Goal: Task Accomplishment & Management: Complete application form

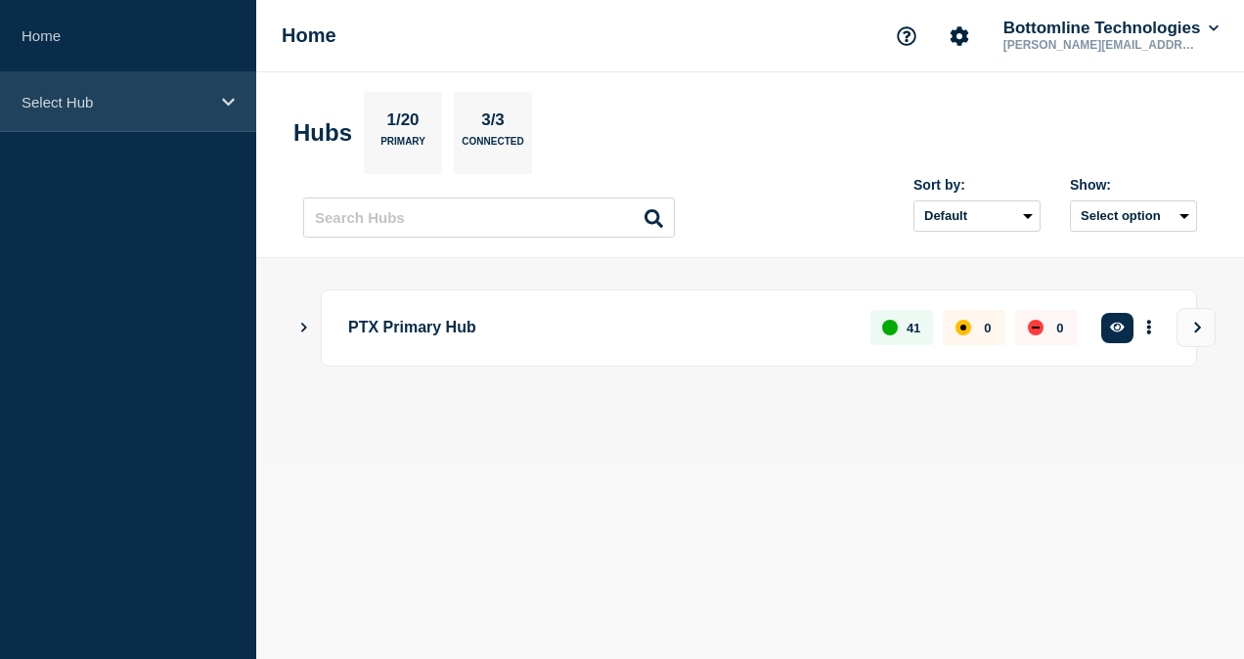
click at [102, 82] on div "Select Hub" at bounding box center [128, 102] width 256 height 60
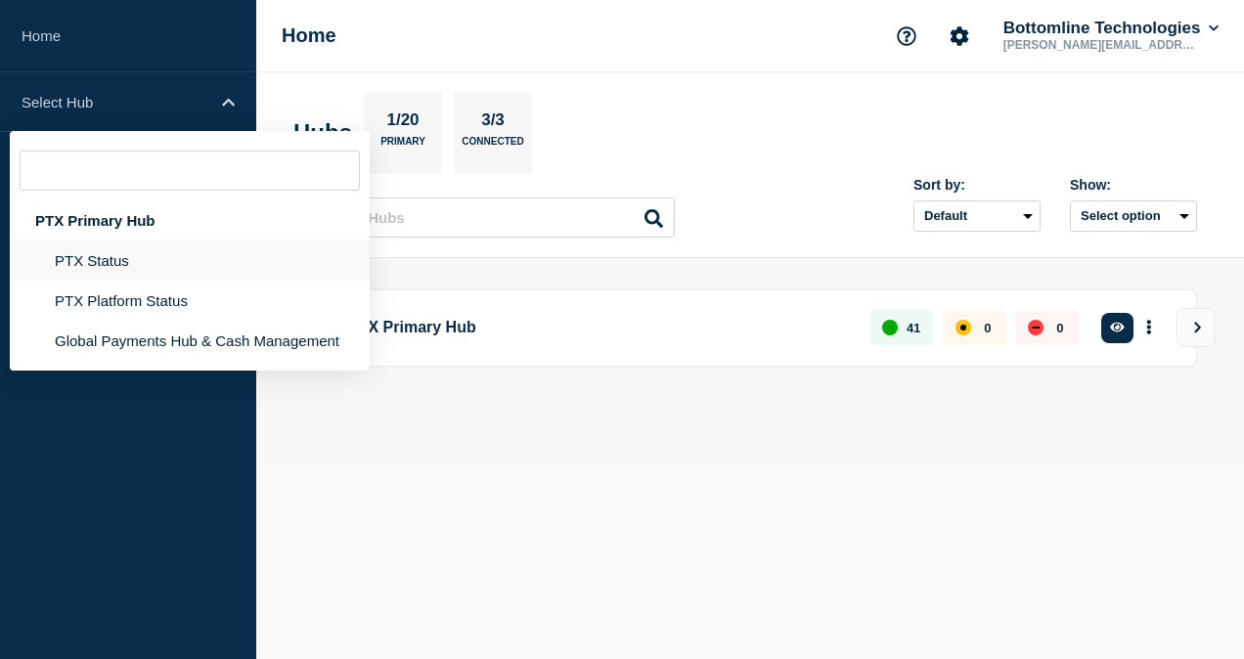
click at [140, 281] on li "PTX Status" at bounding box center [190, 301] width 360 height 40
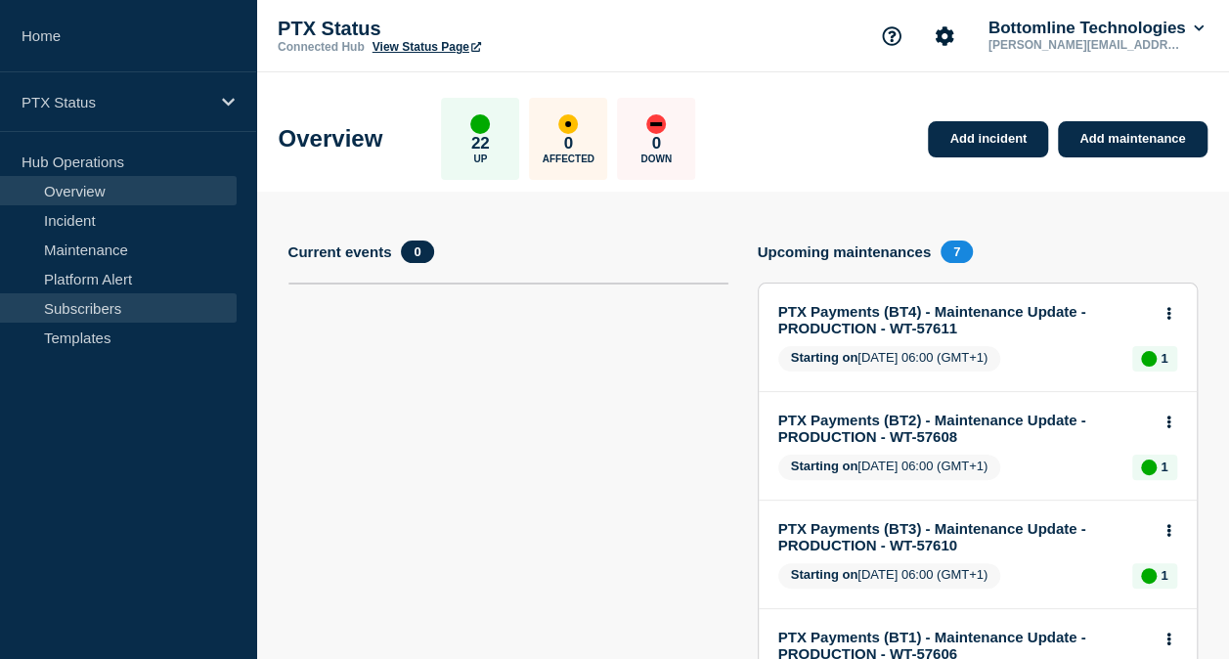
click at [127, 301] on link "Subscribers" at bounding box center [118, 307] width 237 height 29
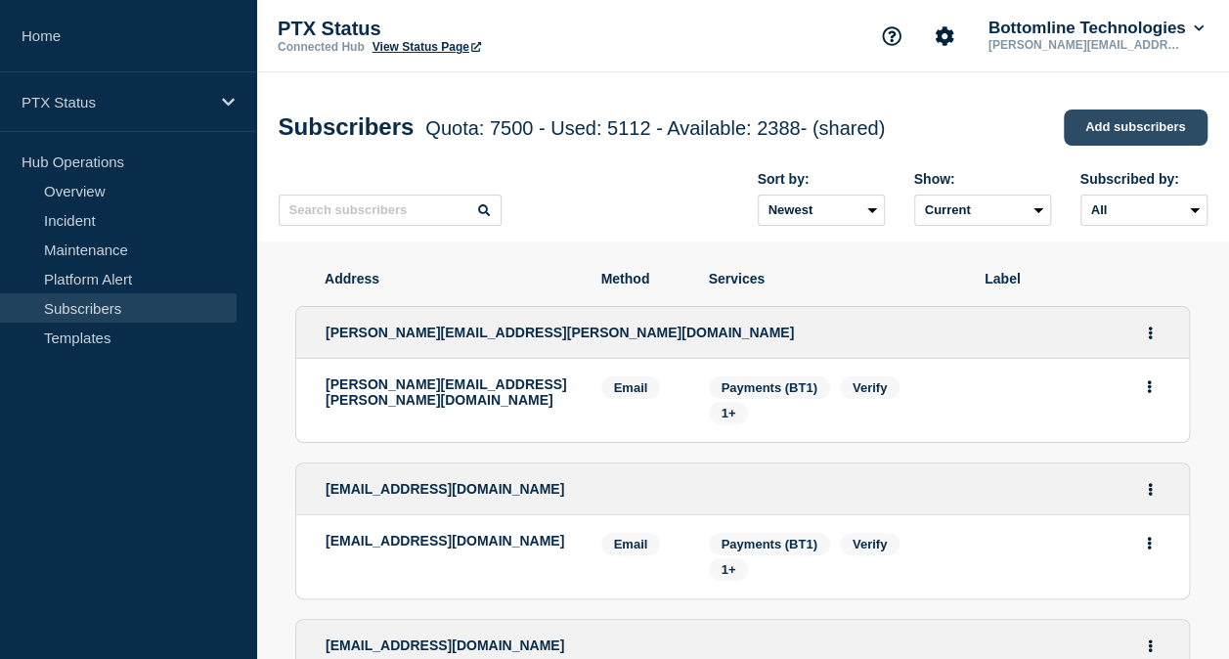
click at [1096, 132] on link "Add subscribers" at bounding box center [1136, 128] width 144 height 36
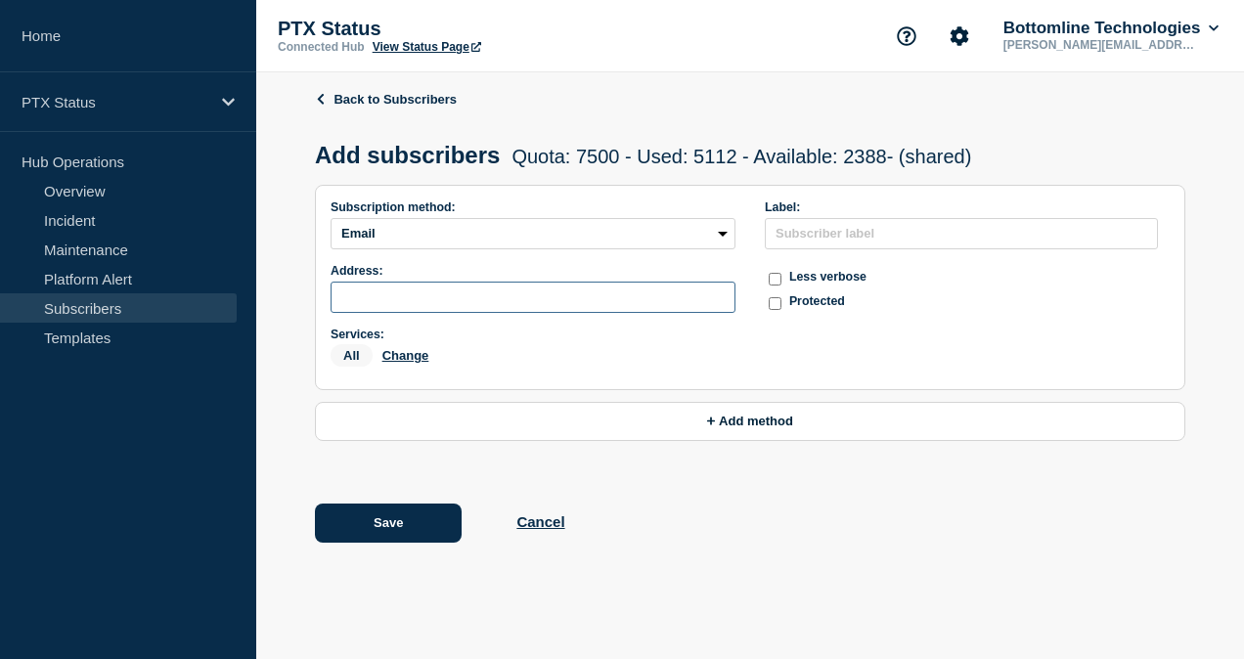
click at [513, 296] on input "subscription-address" at bounding box center [532, 297] width 405 height 31
paste input "[PERSON_NAME][EMAIL_ADDRESS][DOMAIN_NAME]"
type input "[PERSON_NAME][EMAIL_ADDRESS][DOMAIN_NAME]"
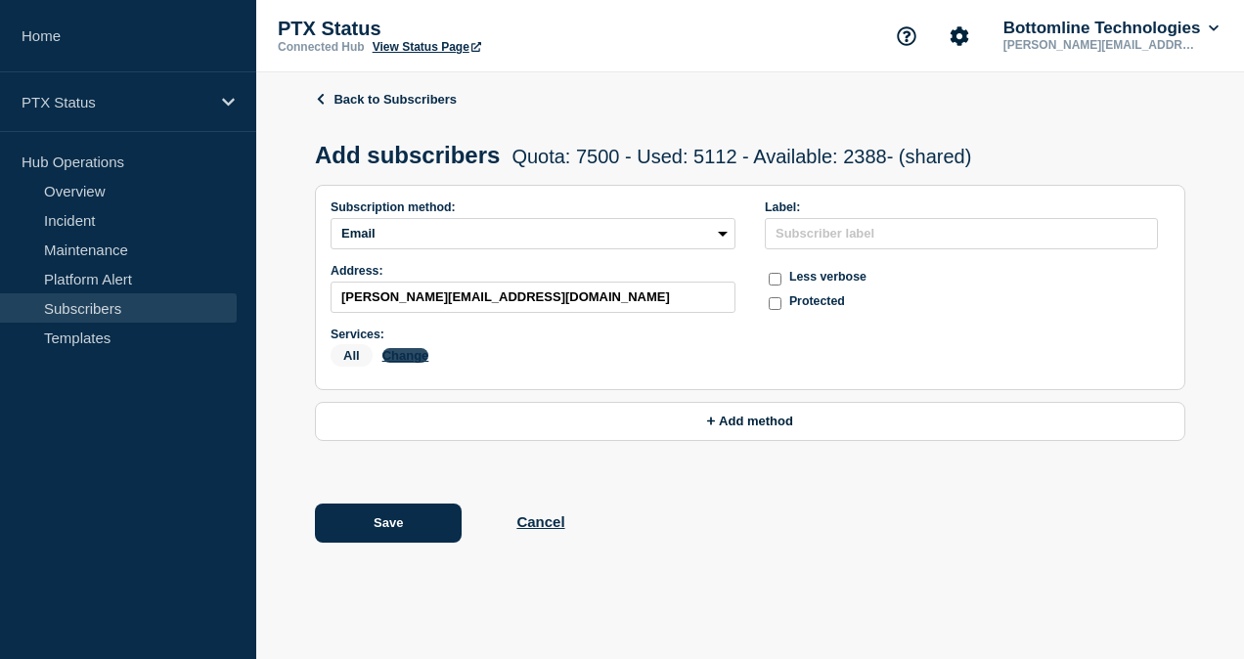
click at [414, 361] on button "Change" at bounding box center [405, 355] width 47 height 15
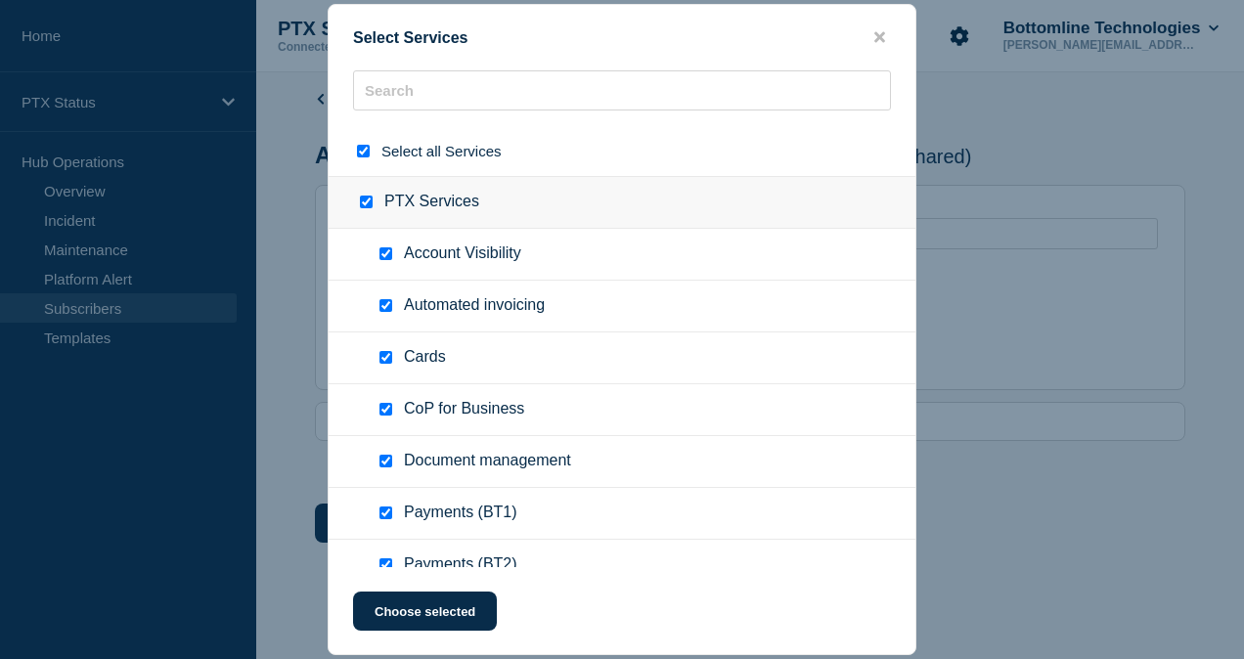
click at [359, 153] on input "select all checkbox" at bounding box center [363, 151] width 13 height 13
checkbox input "false"
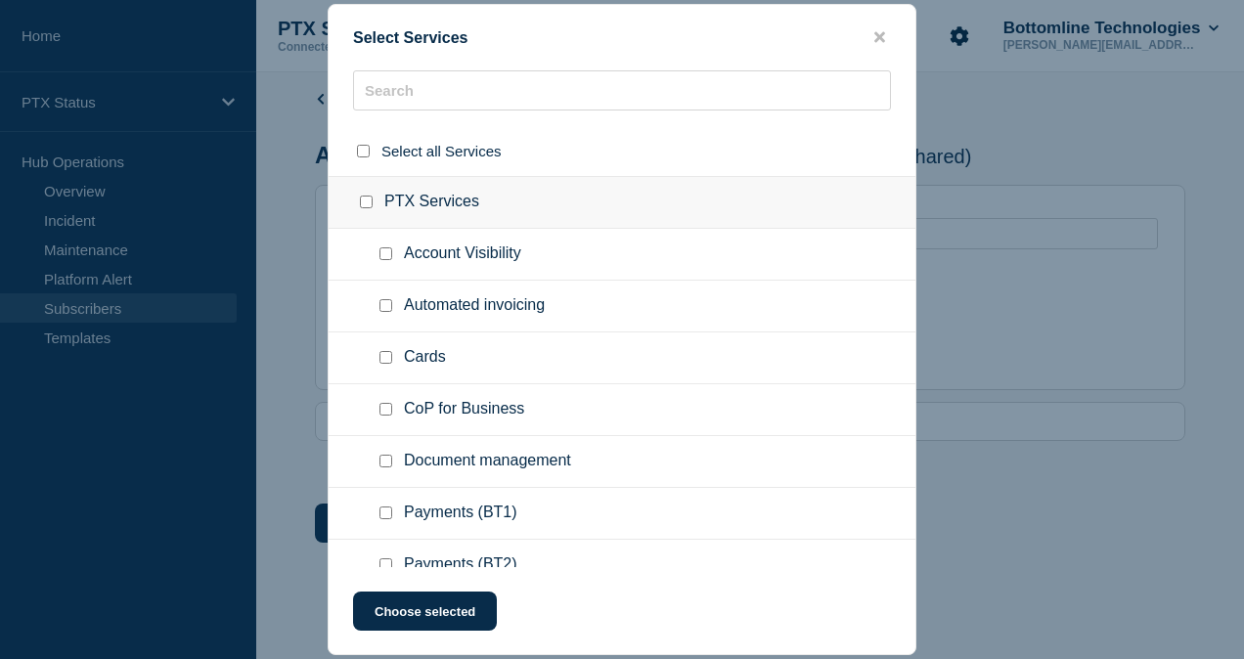
checkbox input "false"
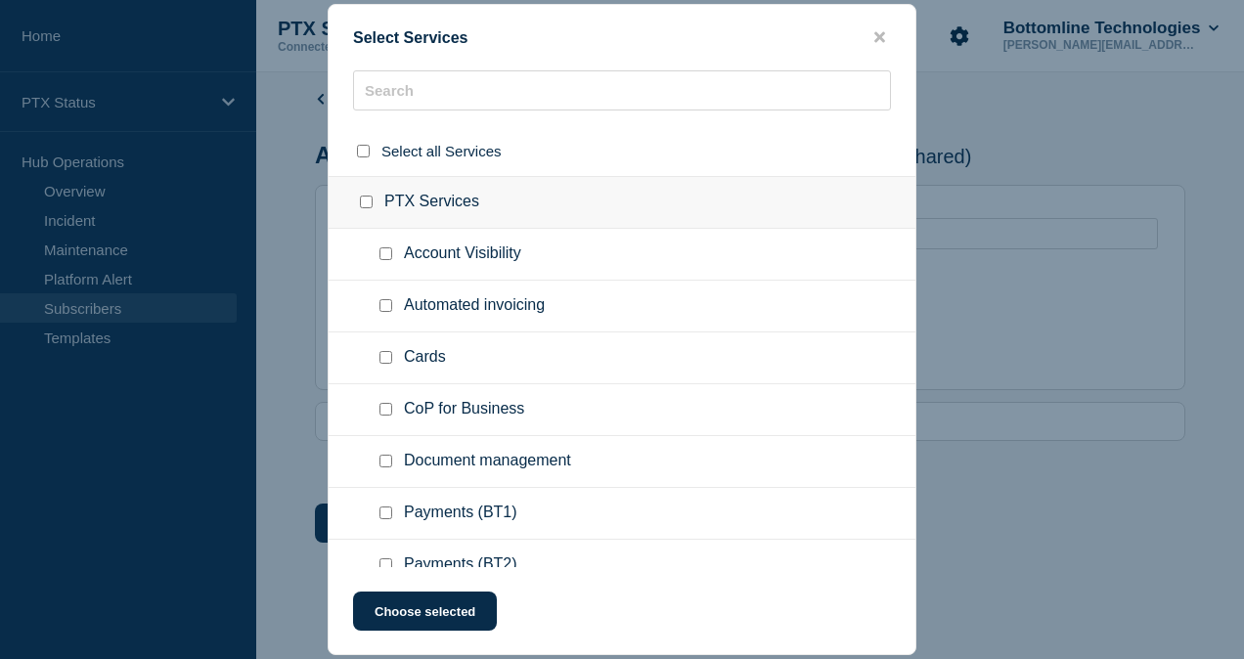
checkbox input "false"
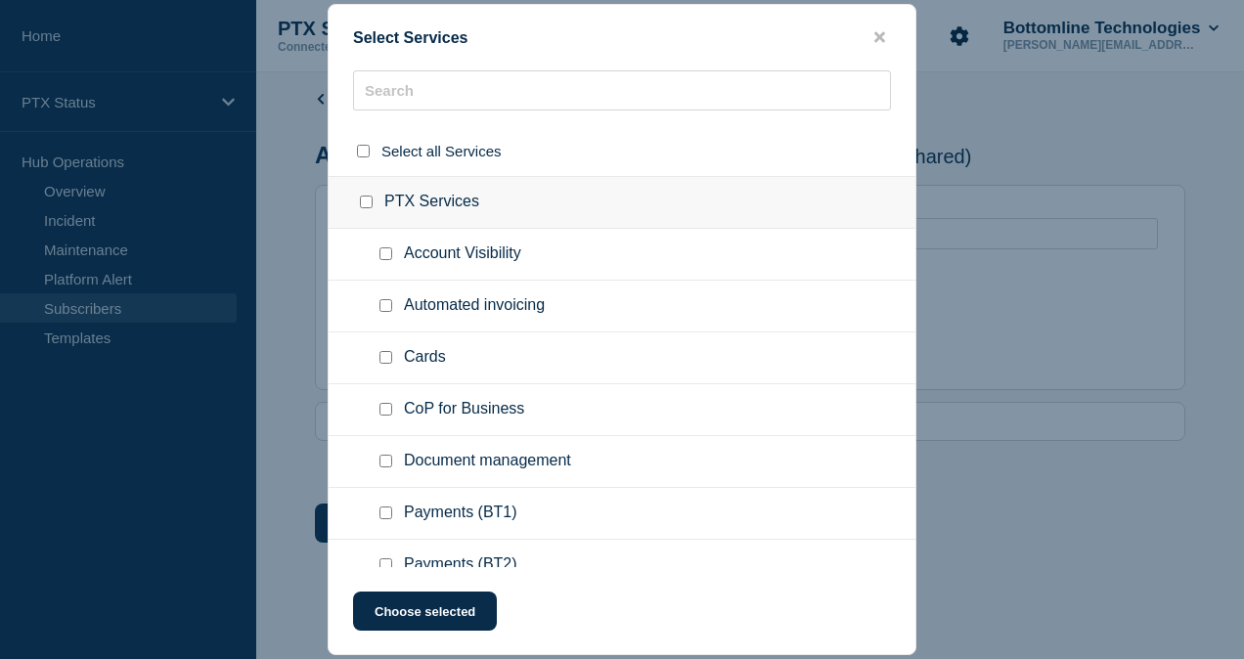
checkbox input "false"
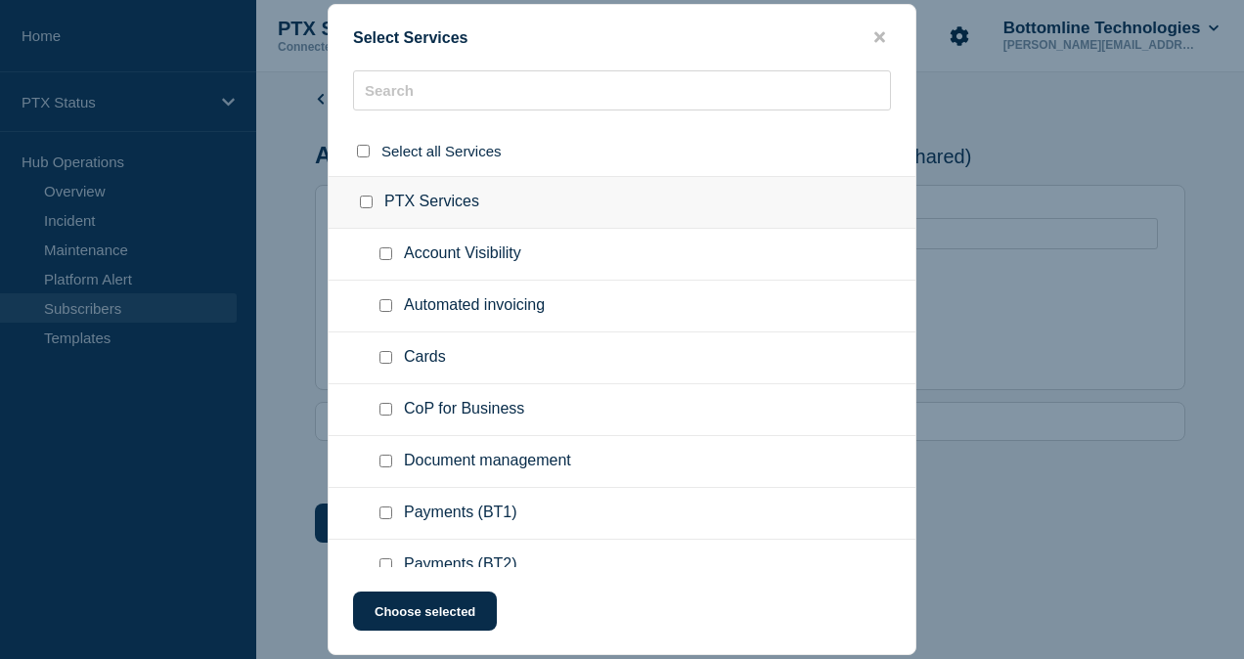
checkbox input "false"
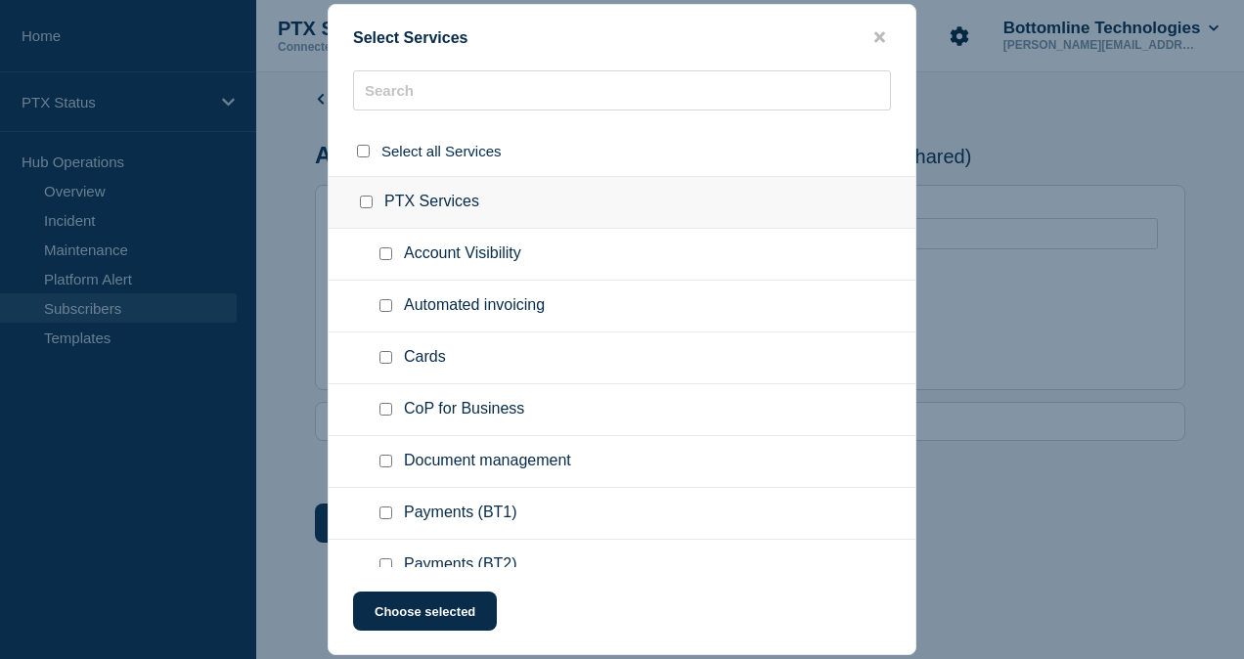
checkbox input "false"
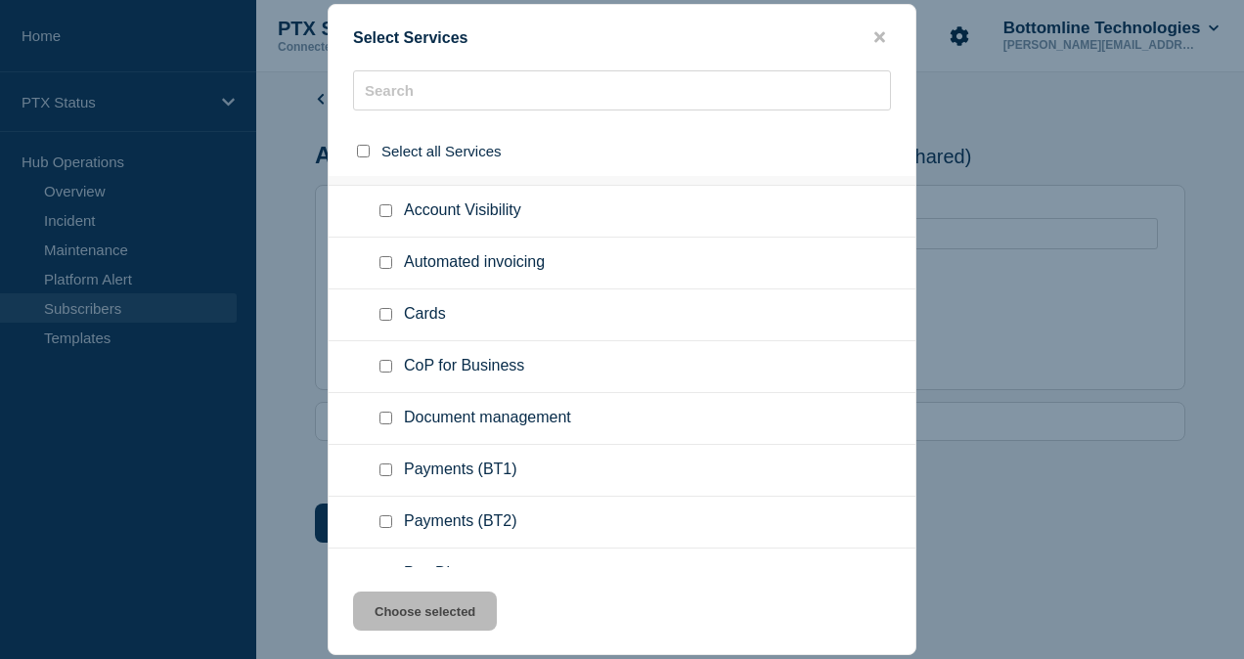
scroll to position [53, 0]
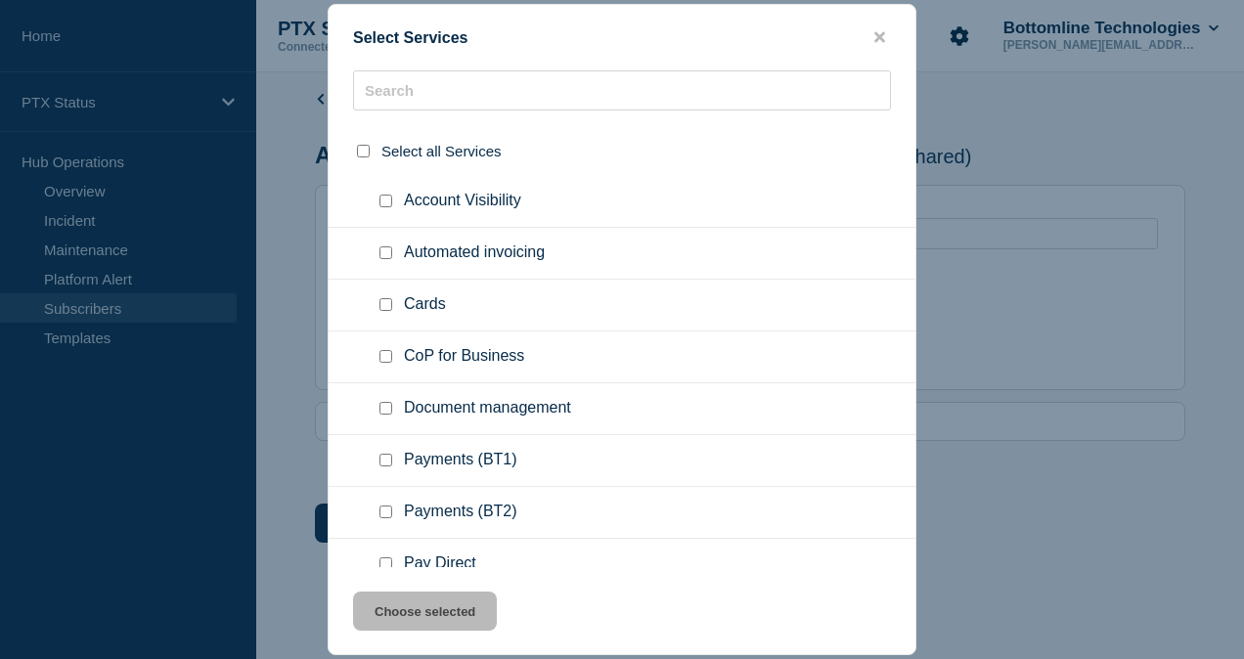
click at [386, 457] on input "Payments (BT1) checkbox" at bounding box center [385, 460] width 13 height 13
checkbox input "true"
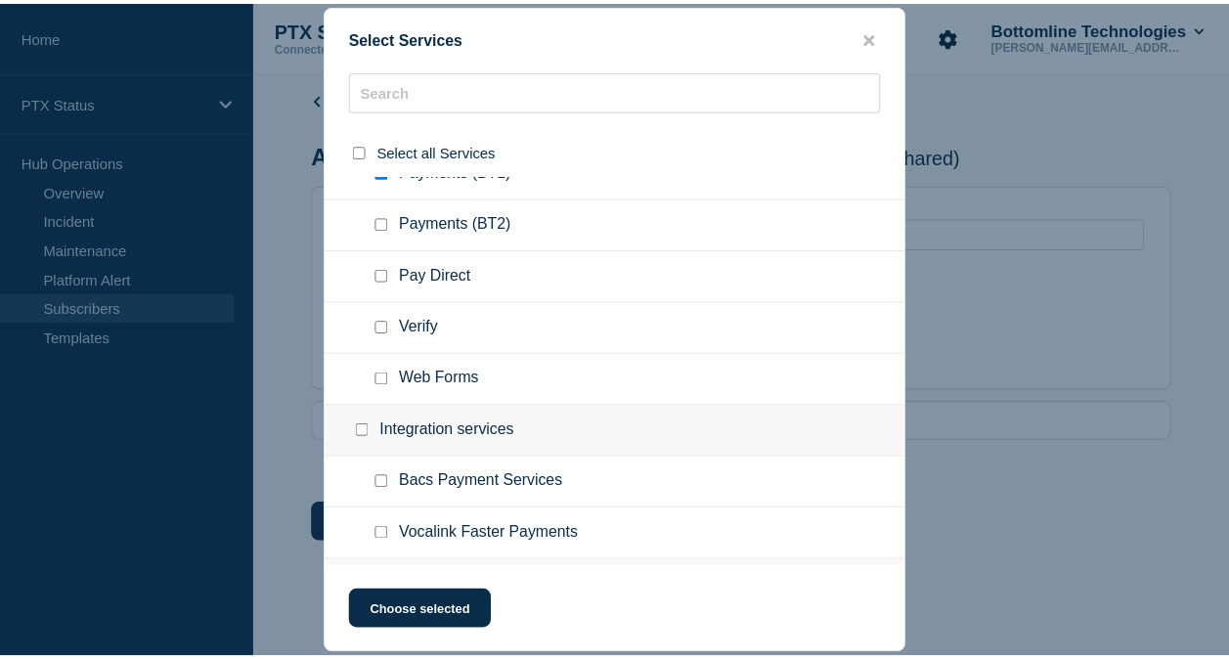
scroll to position [354, 0]
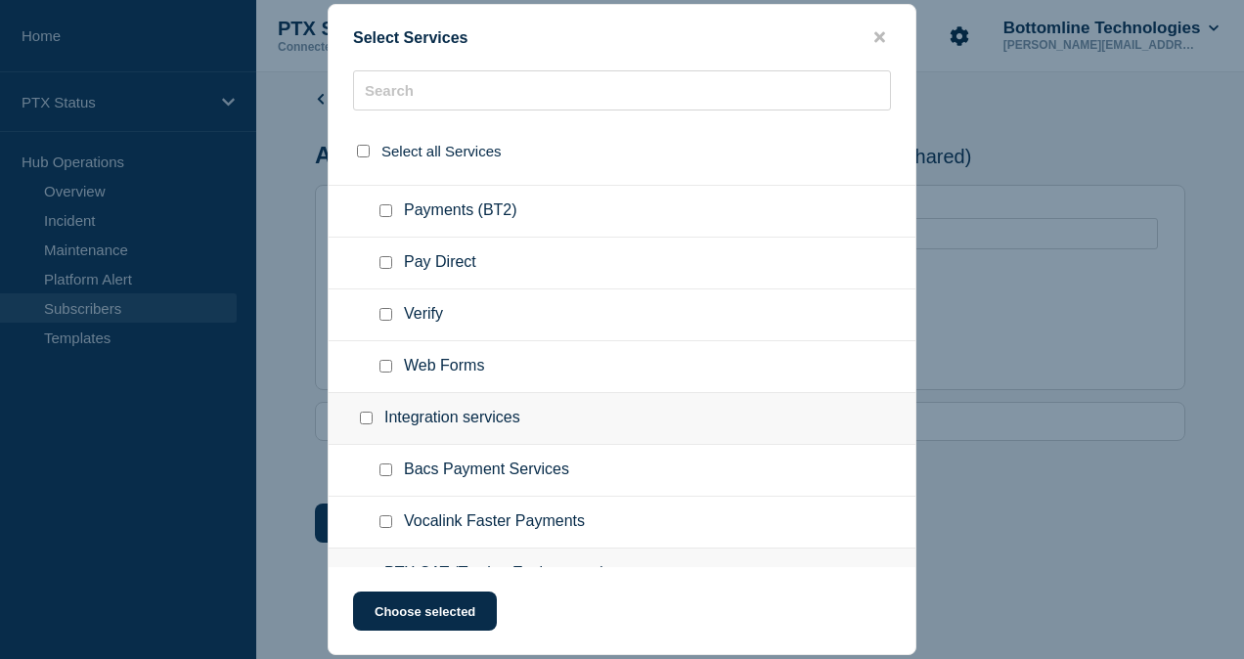
click at [381, 516] on input "Vocalink Faster Payments checkbox" at bounding box center [385, 521] width 13 height 13
checkbox input "true"
click at [412, 613] on button "Choose selected" at bounding box center [425, 611] width 144 height 39
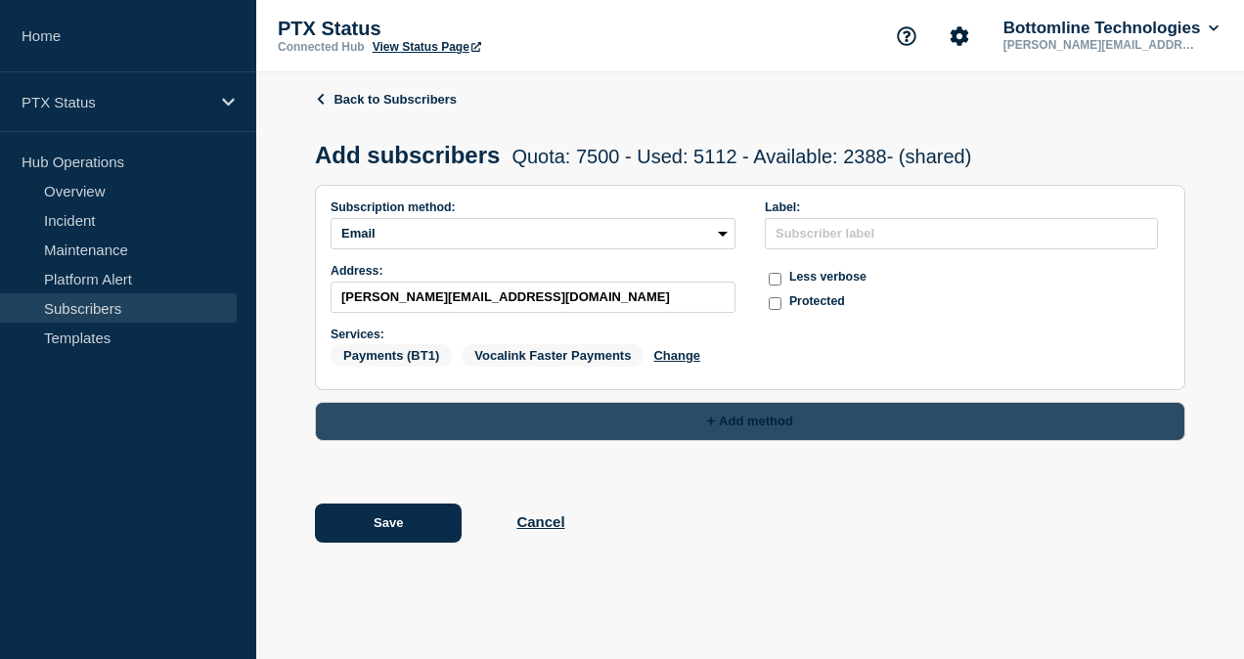
click at [784, 420] on button "Add method" at bounding box center [750, 421] width 870 height 39
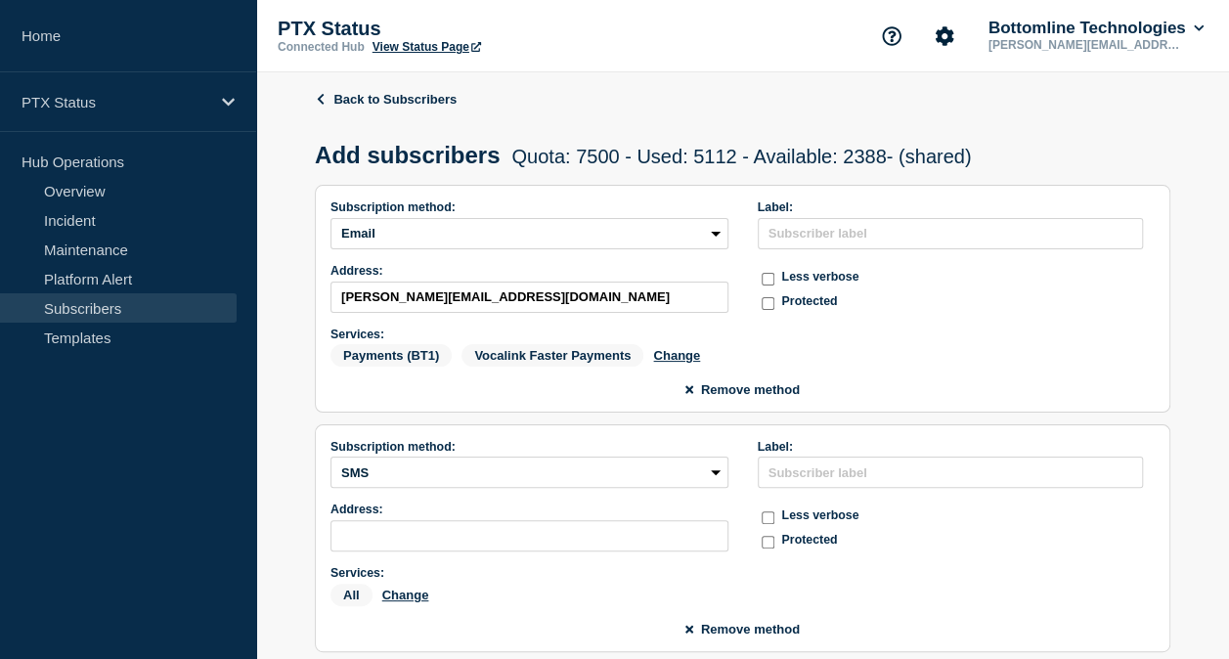
click at [521, 454] on label "Subscription method:" at bounding box center [529, 447] width 398 height 14
click at [504, 469] on select "SMS Webhook Slack Teams" at bounding box center [529, 472] width 398 height 31
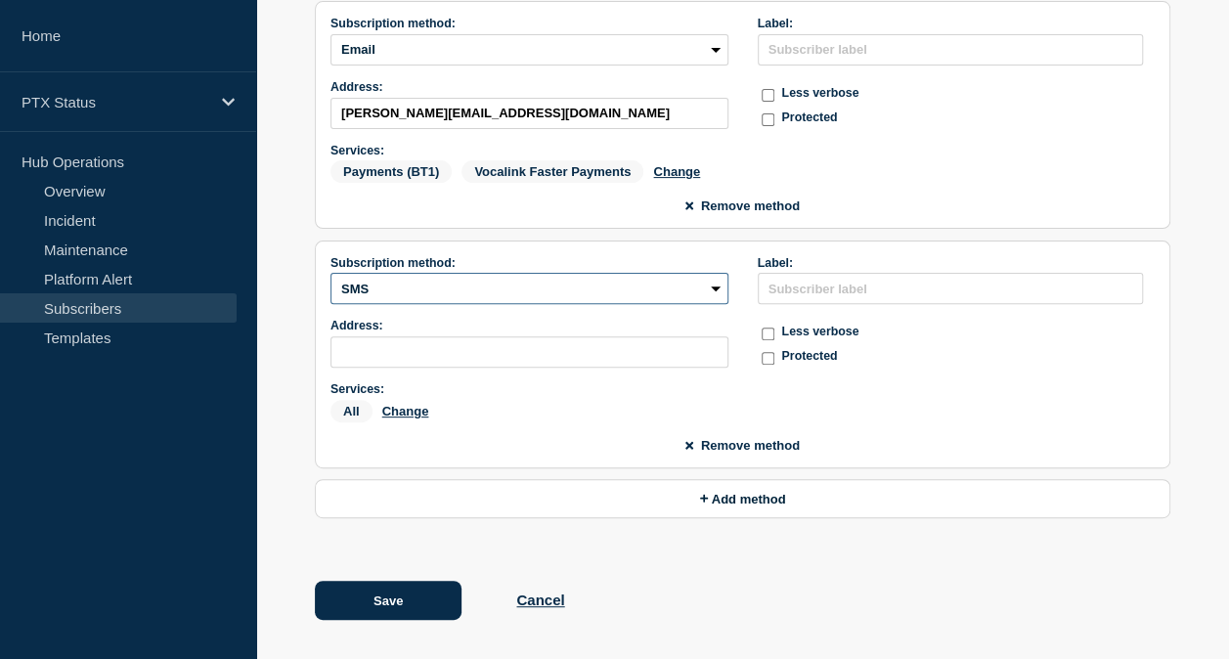
scroll to position [187, 0]
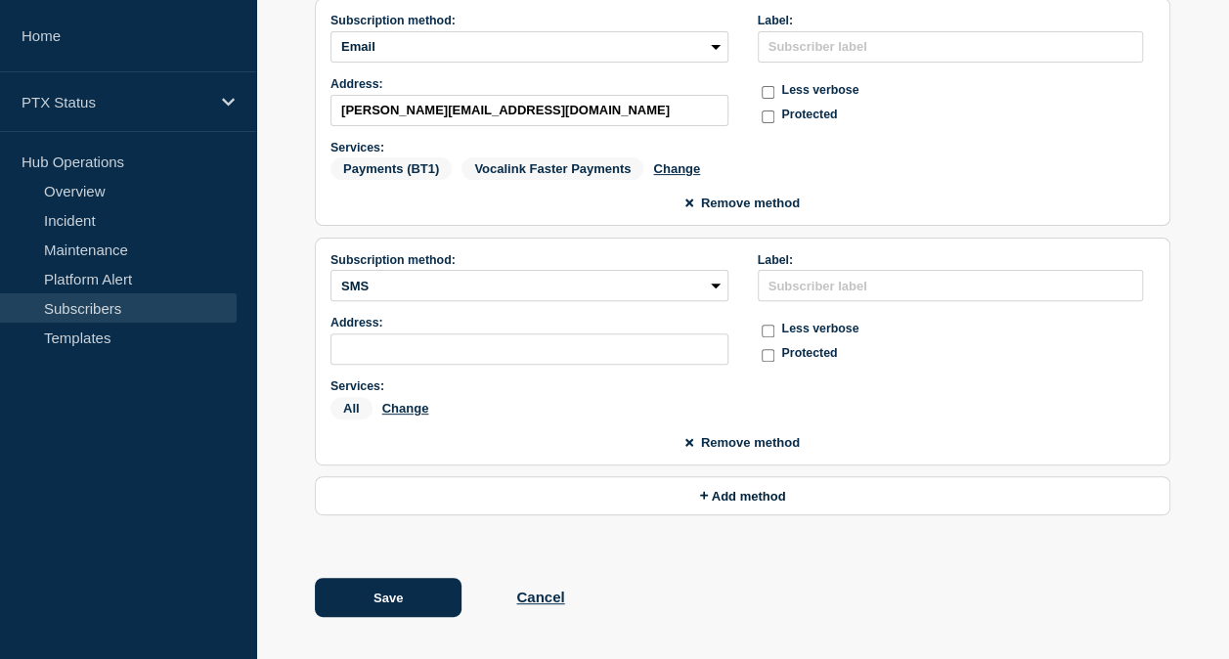
click at [726, 450] on span "Remove method" at bounding box center [750, 442] width 99 height 15
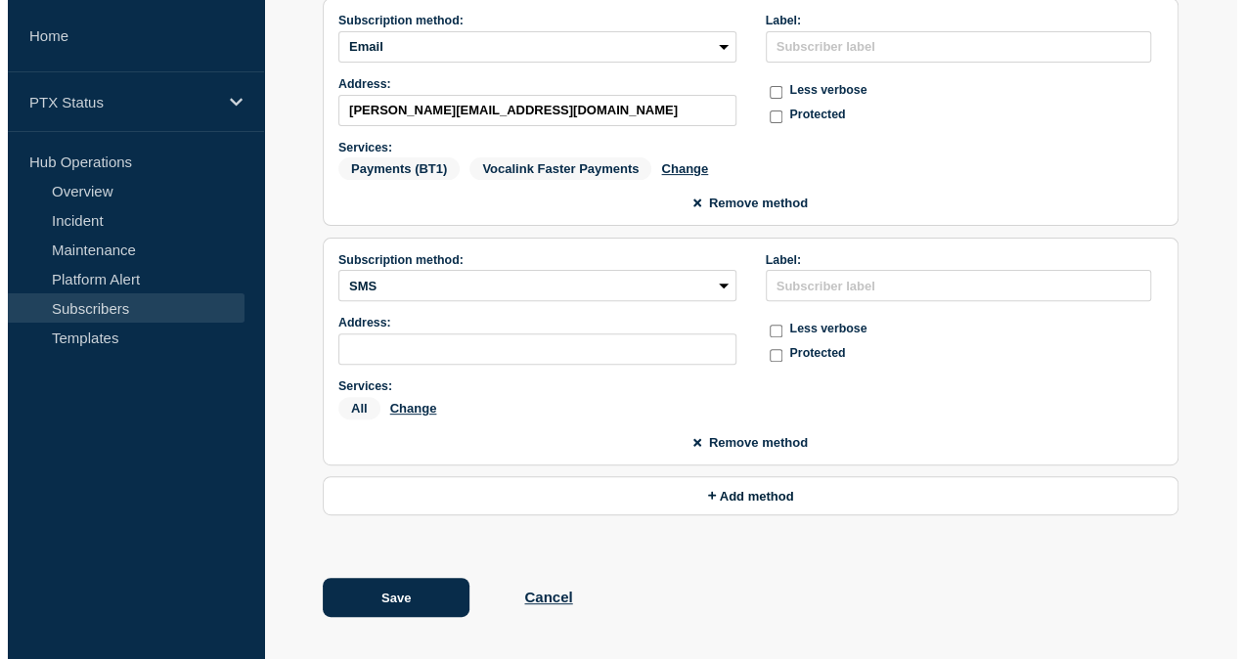
scroll to position [0, 0]
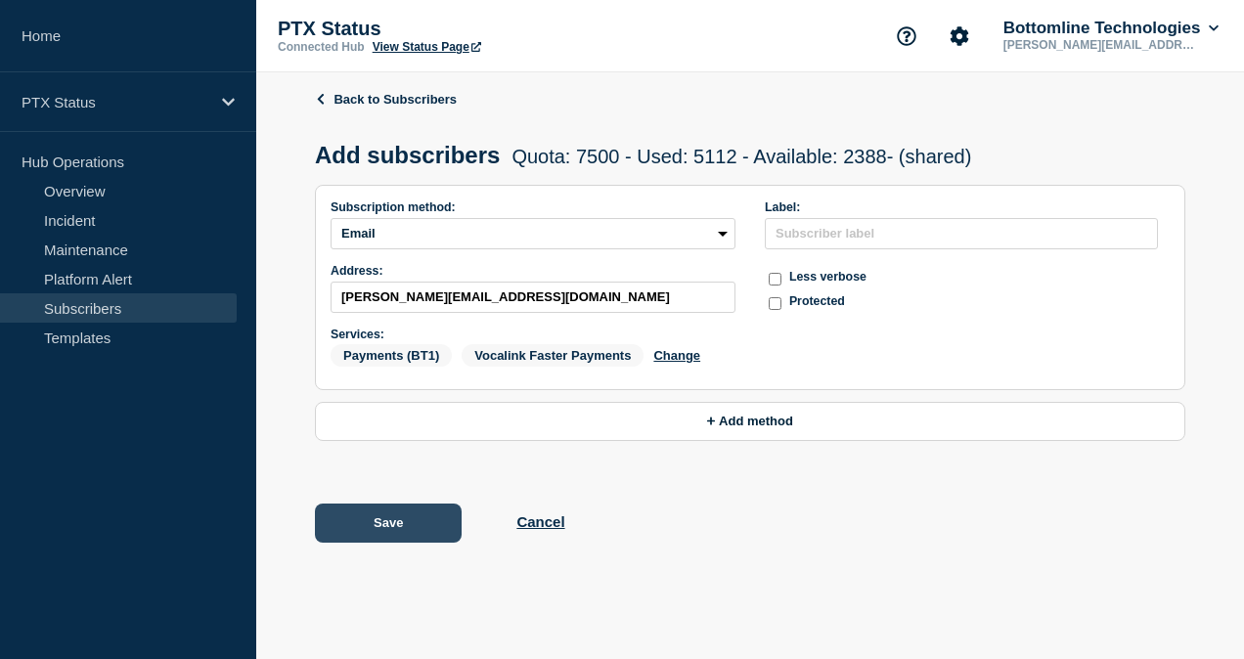
click at [432, 516] on button "Save" at bounding box center [388, 523] width 147 height 39
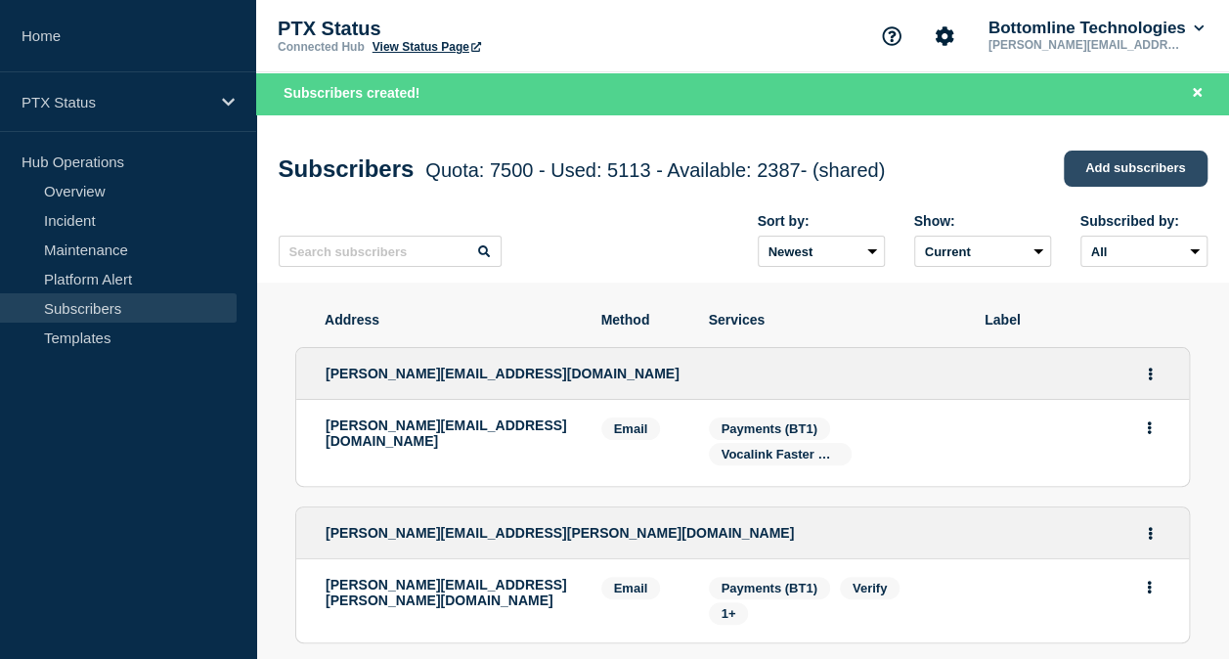
click at [1105, 174] on link "Add subscribers" at bounding box center [1136, 169] width 144 height 36
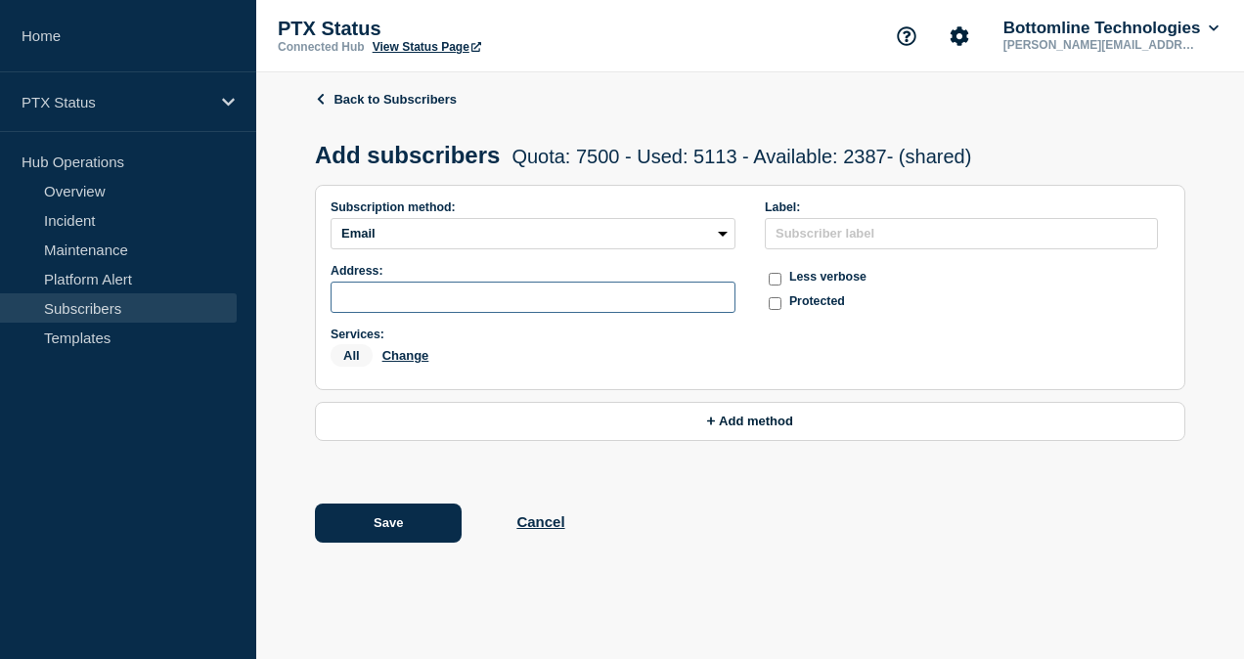
click at [479, 305] on input "subscription-address" at bounding box center [532, 297] width 405 height 31
paste input "[EMAIL_ADDRESS][PERSON_NAME][DOMAIN_NAME]"
type input "[EMAIL_ADDRESS][PERSON_NAME][DOMAIN_NAME]"
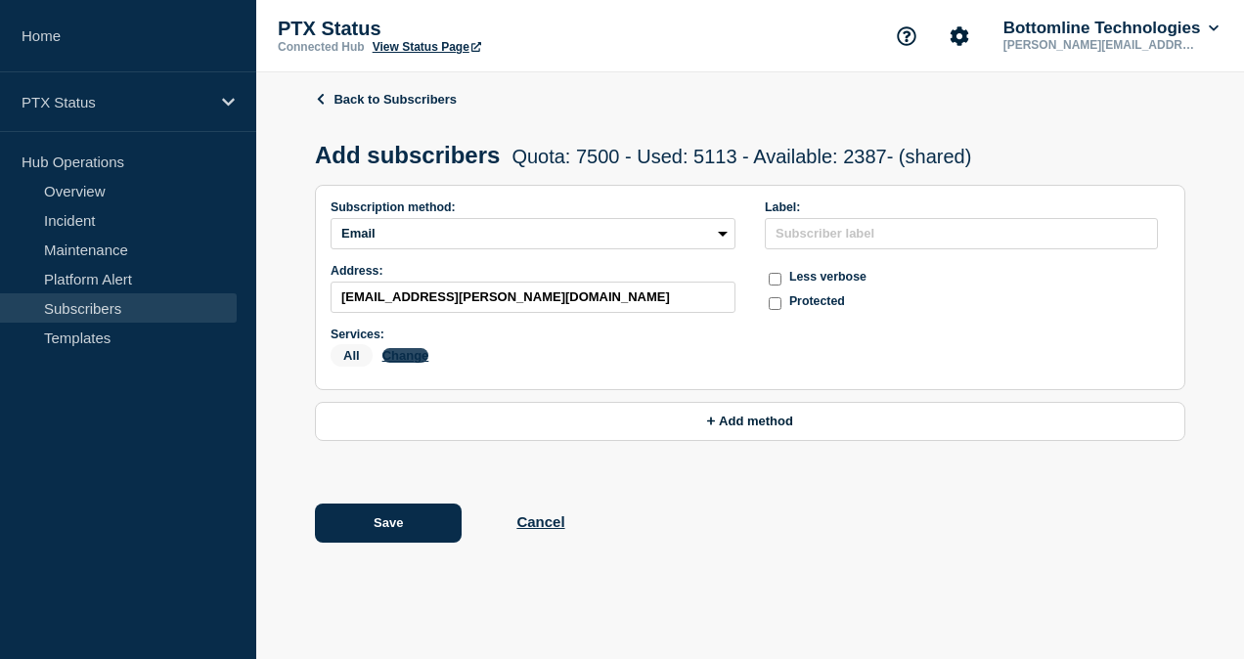
click at [402, 357] on button "Change" at bounding box center [405, 355] width 47 height 15
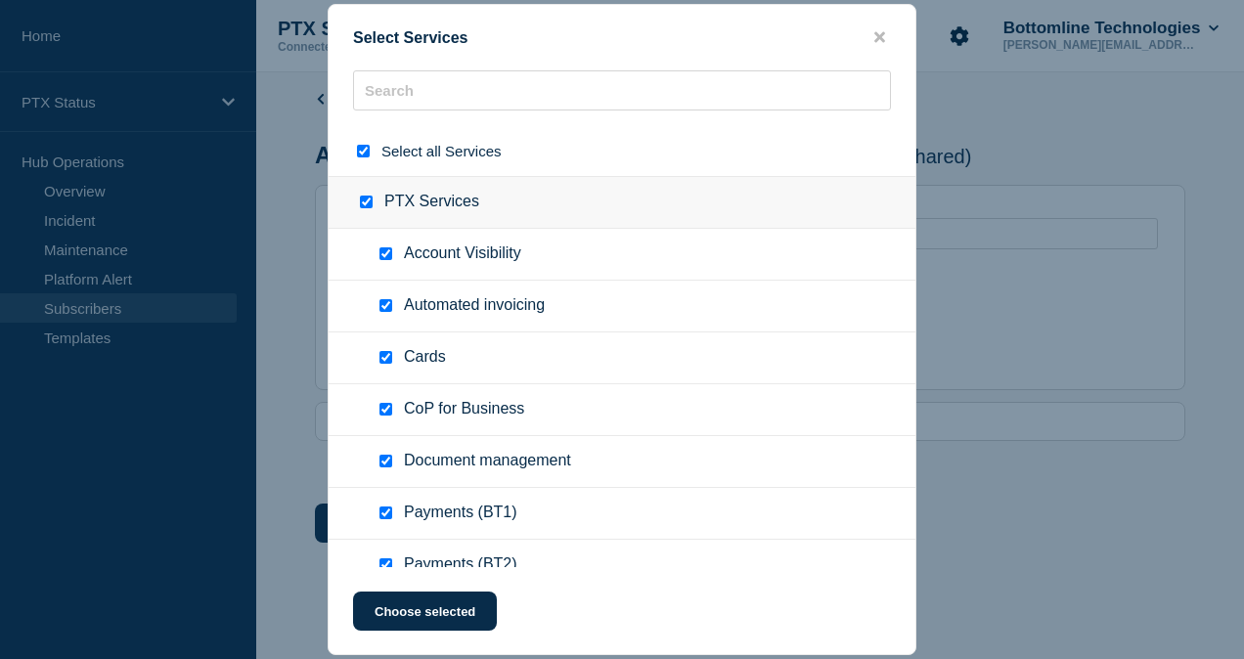
click at [363, 153] on input "select all checkbox" at bounding box center [363, 151] width 13 height 13
checkbox input "false"
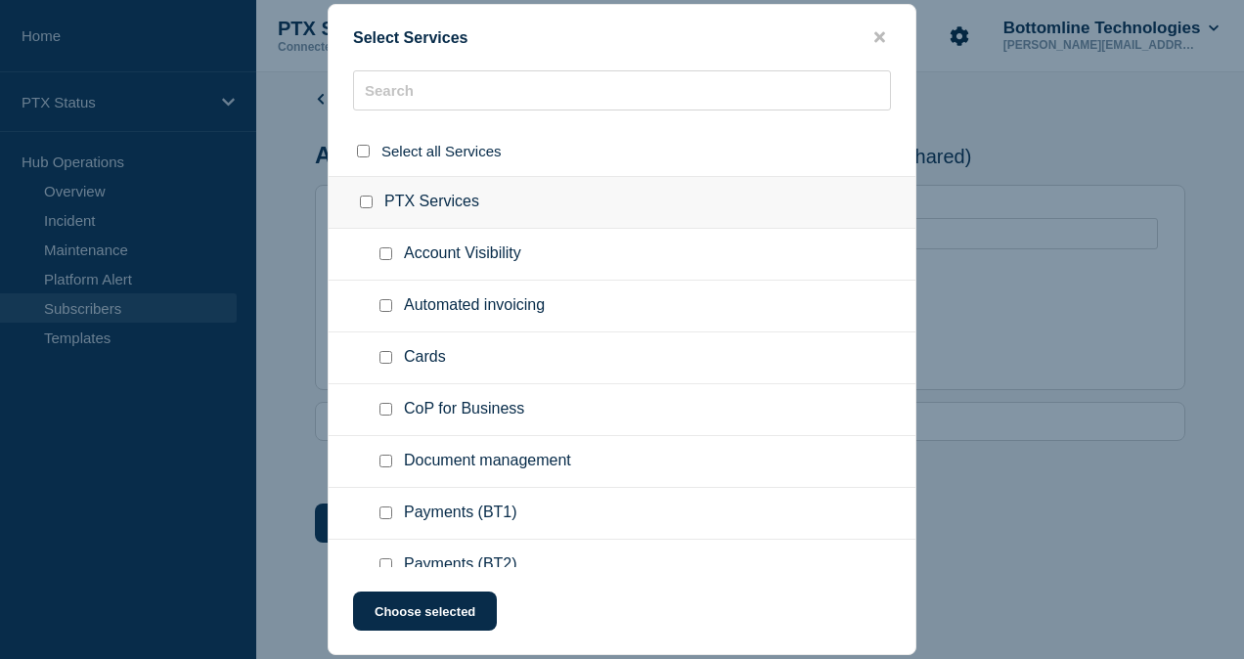
checkbox input "false"
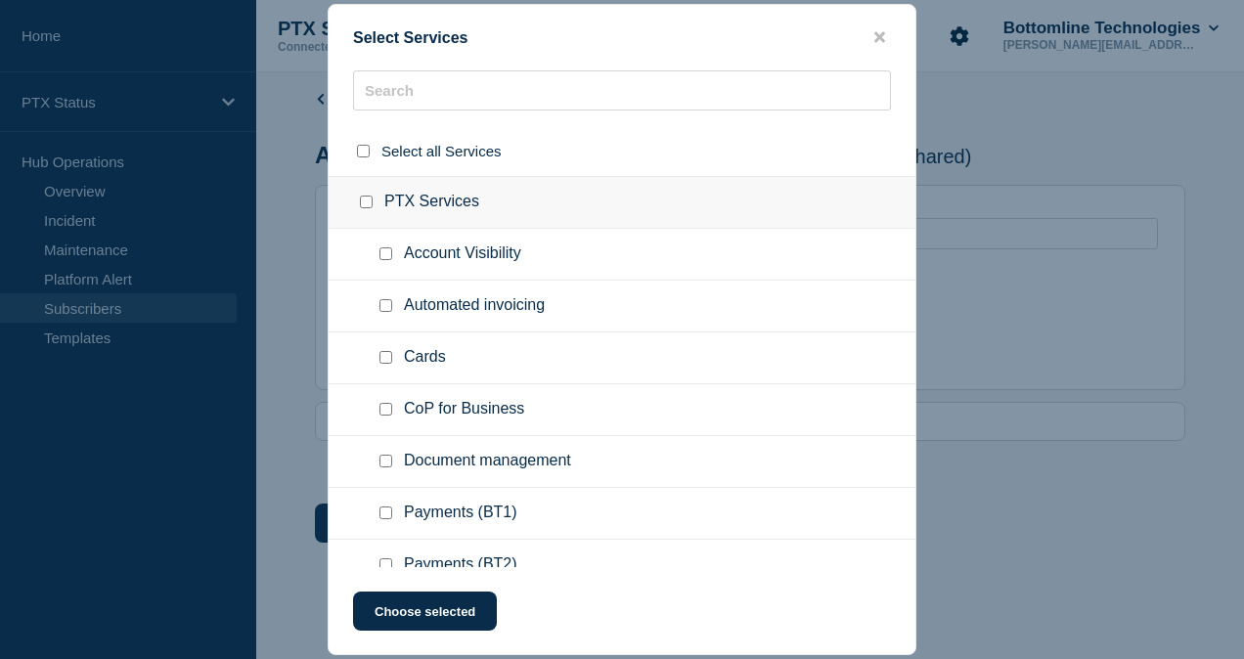
checkbox input "false"
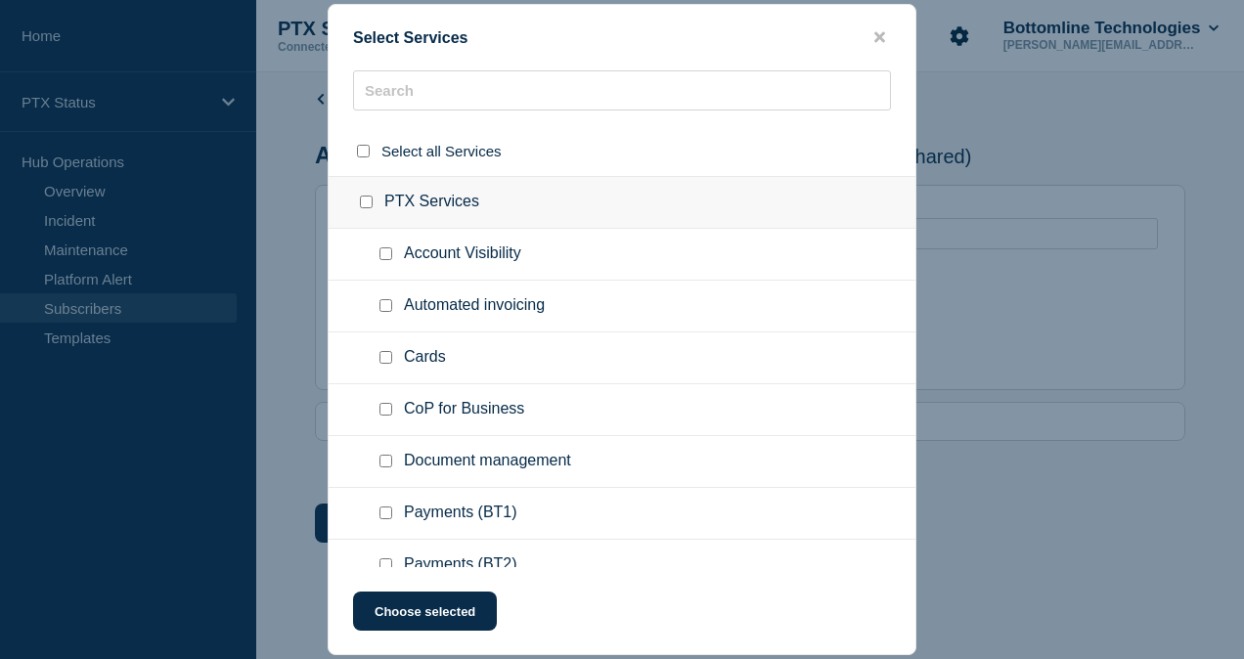
checkbox input "false"
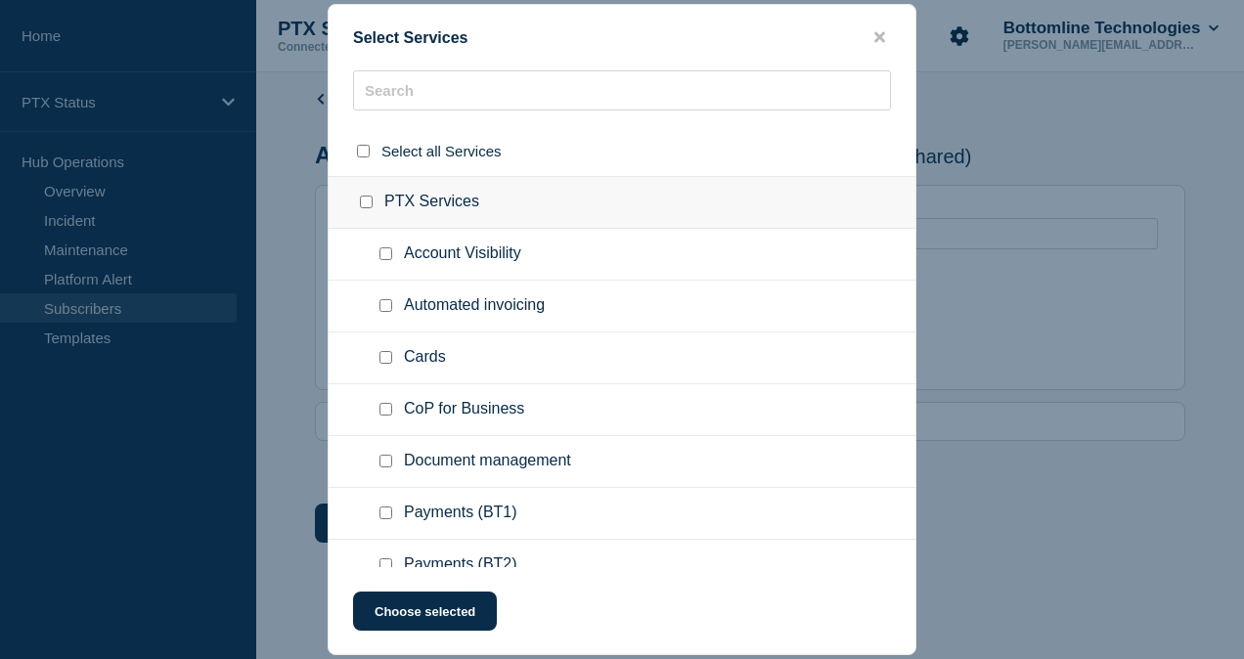
checkbox input "false"
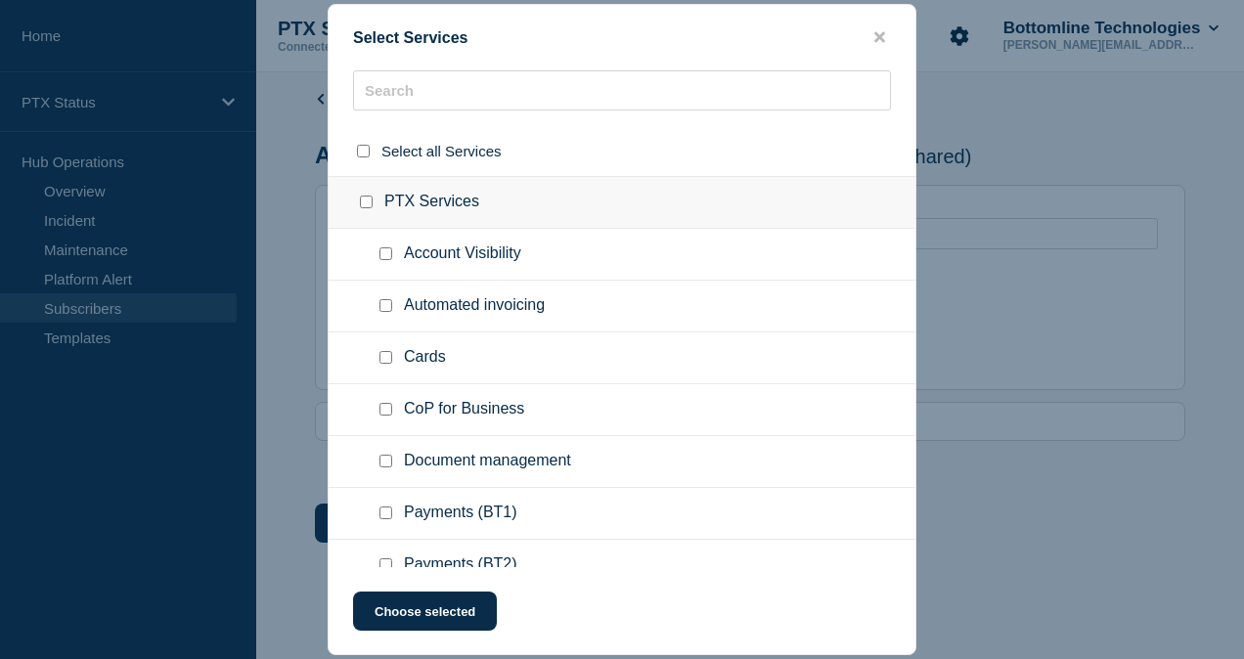
checkbox input "false"
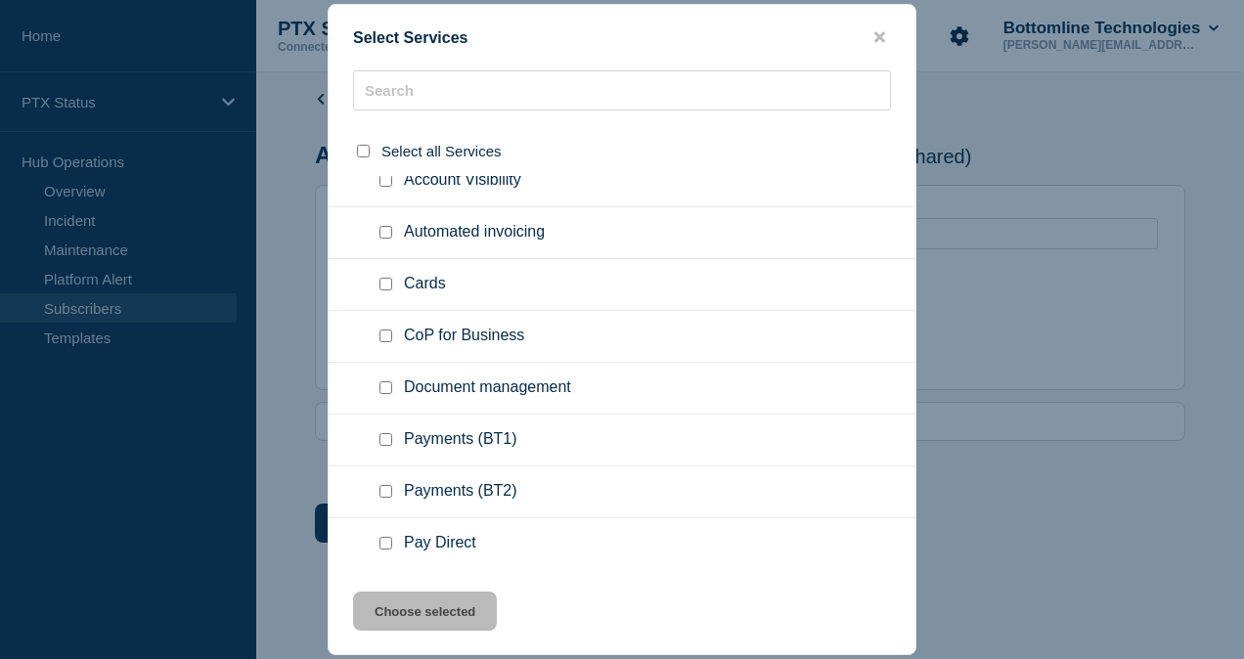
scroll to position [61, 0]
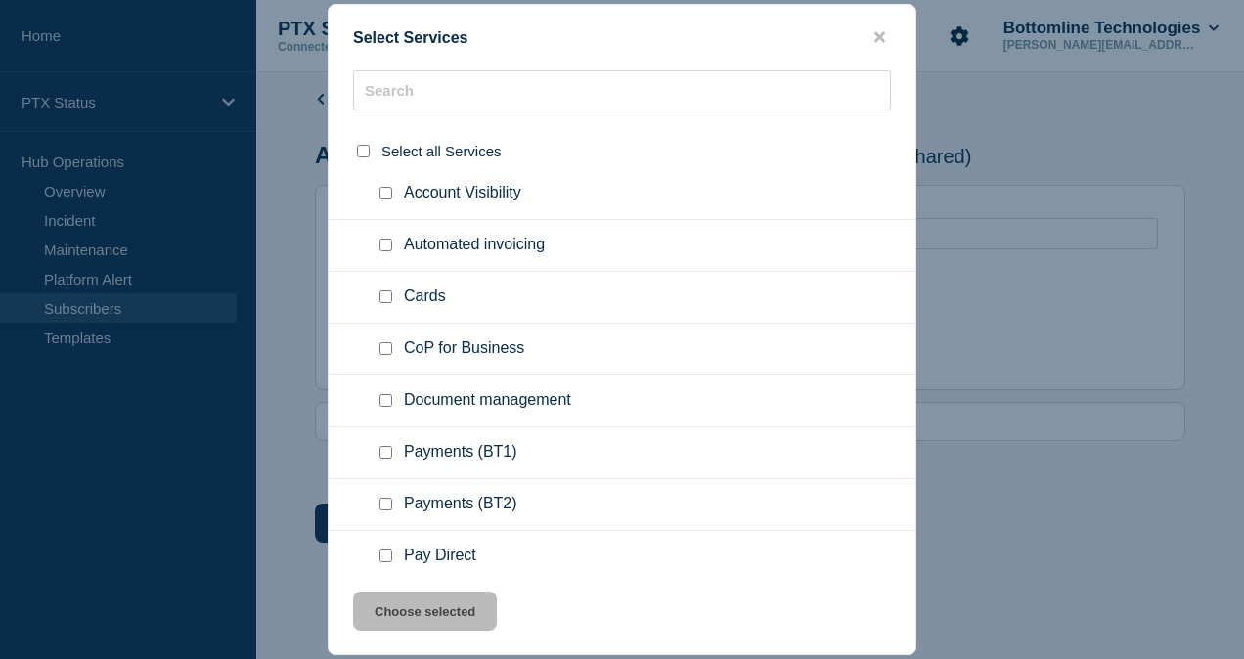
click at [381, 448] on input "Payments (BT1) checkbox" at bounding box center [385, 452] width 13 height 13
checkbox input "true"
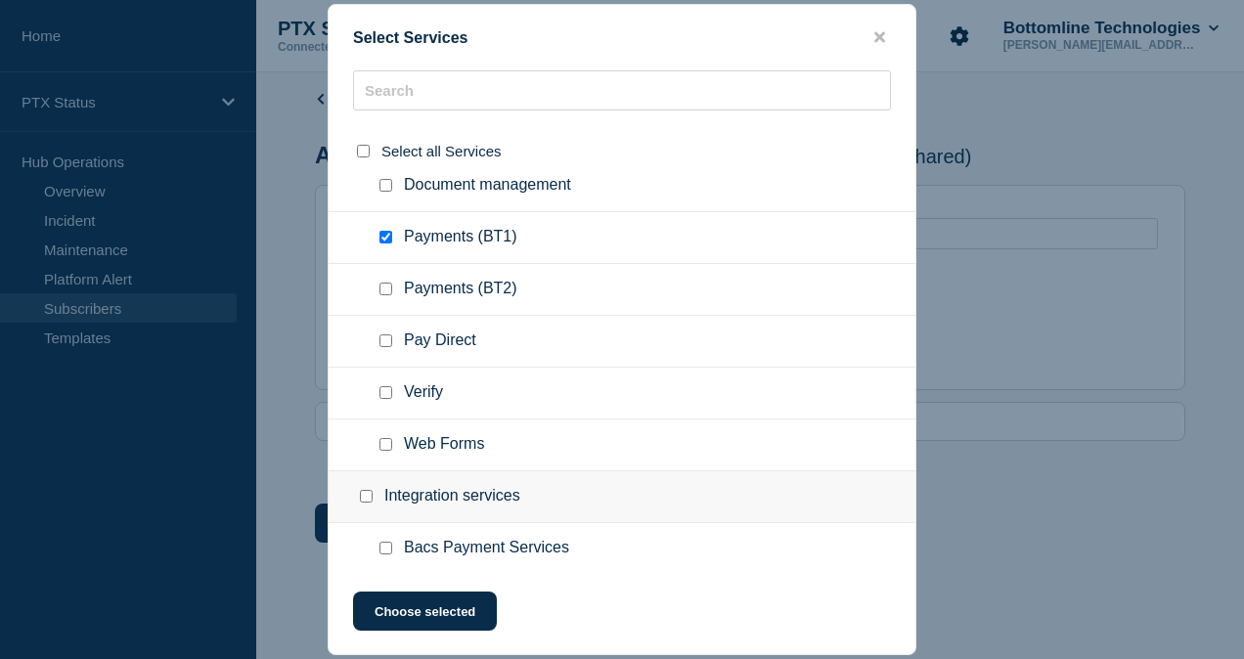
scroll to position [335, 0]
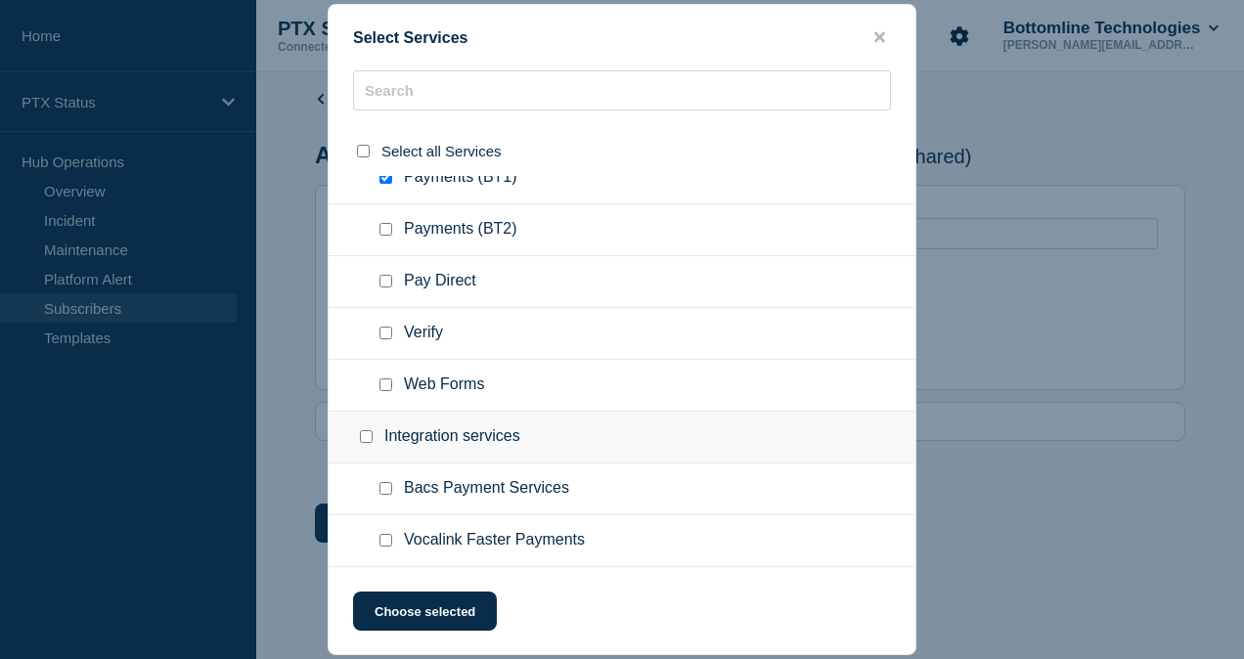
click at [381, 534] on input "Vocalink Faster Payments checkbox" at bounding box center [385, 540] width 13 height 13
checkbox input "true"
click at [404, 598] on button "Choose selected" at bounding box center [425, 611] width 144 height 39
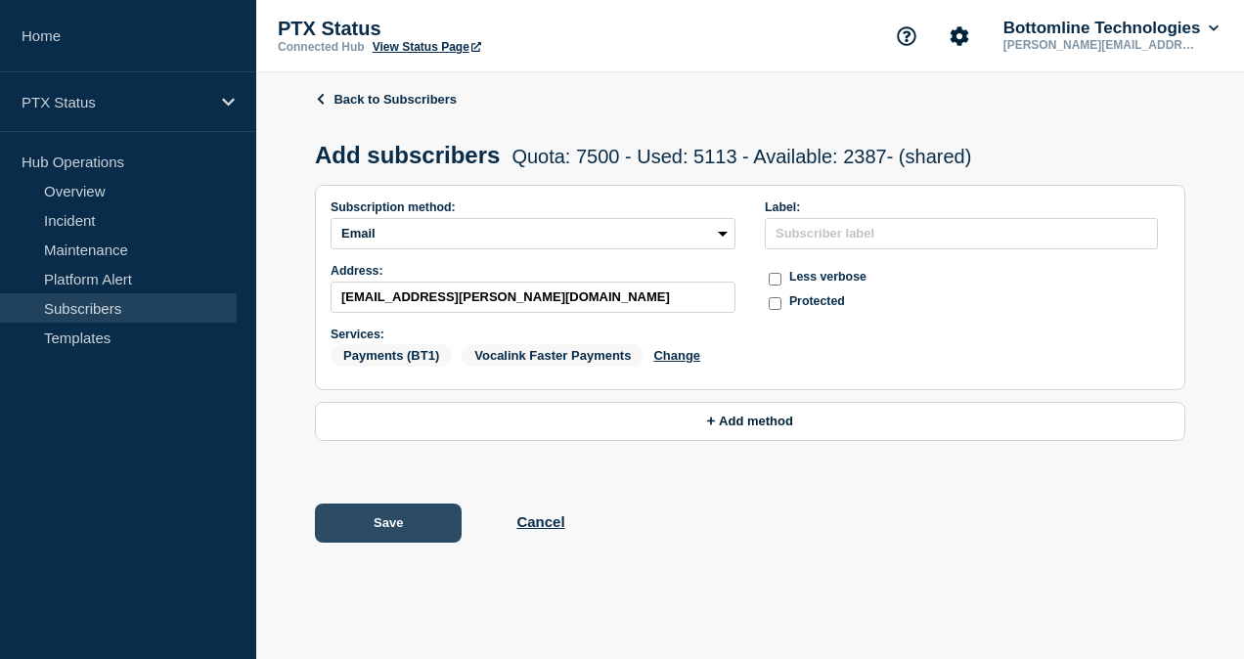
click at [389, 530] on button "Save" at bounding box center [388, 523] width 147 height 39
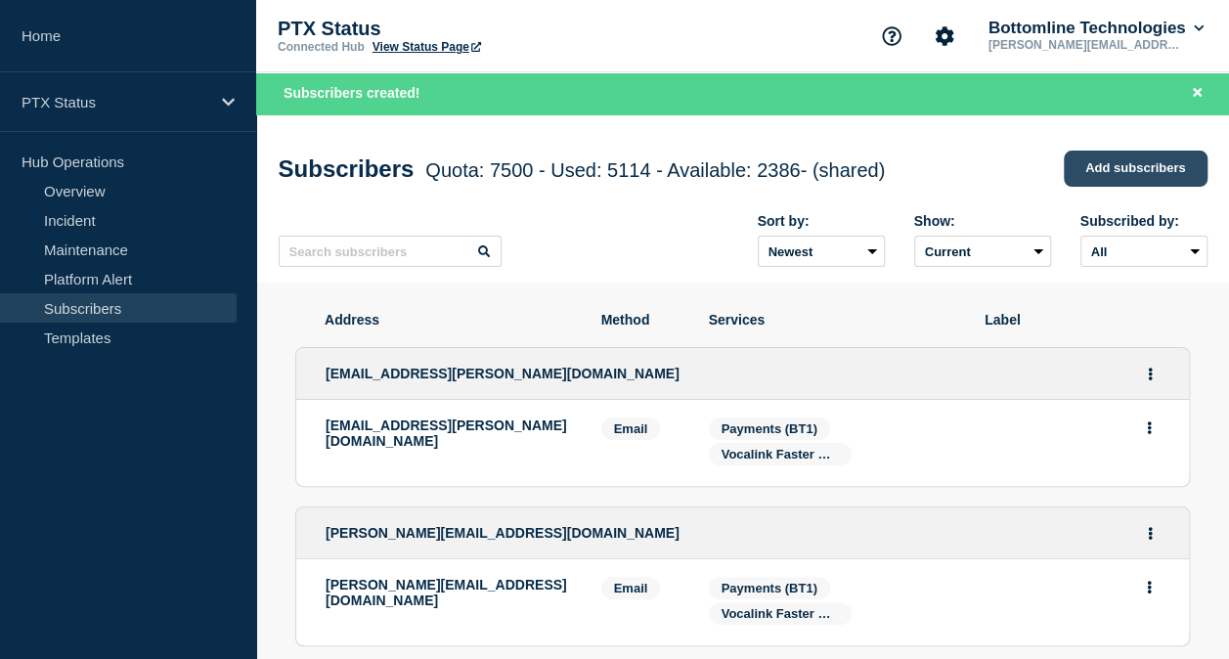
click at [1079, 162] on link "Add subscribers" at bounding box center [1136, 169] width 144 height 36
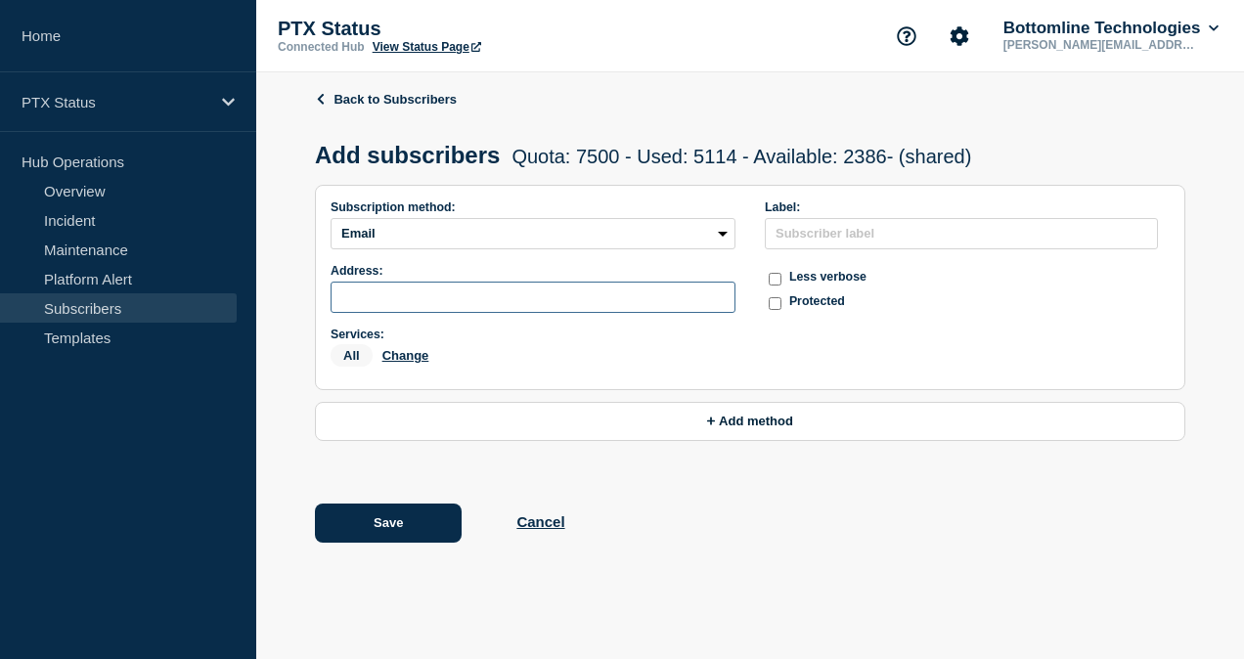
click at [513, 299] on input "subscription-address" at bounding box center [532, 297] width 405 height 31
paste input "[PERSON_NAME][EMAIL_ADDRESS][PERSON_NAME][DOMAIN_NAME]"
type input "[PERSON_NAME][EMAIL_ADDRESS][PERSON_NAME][DOMAIN_NAME]"
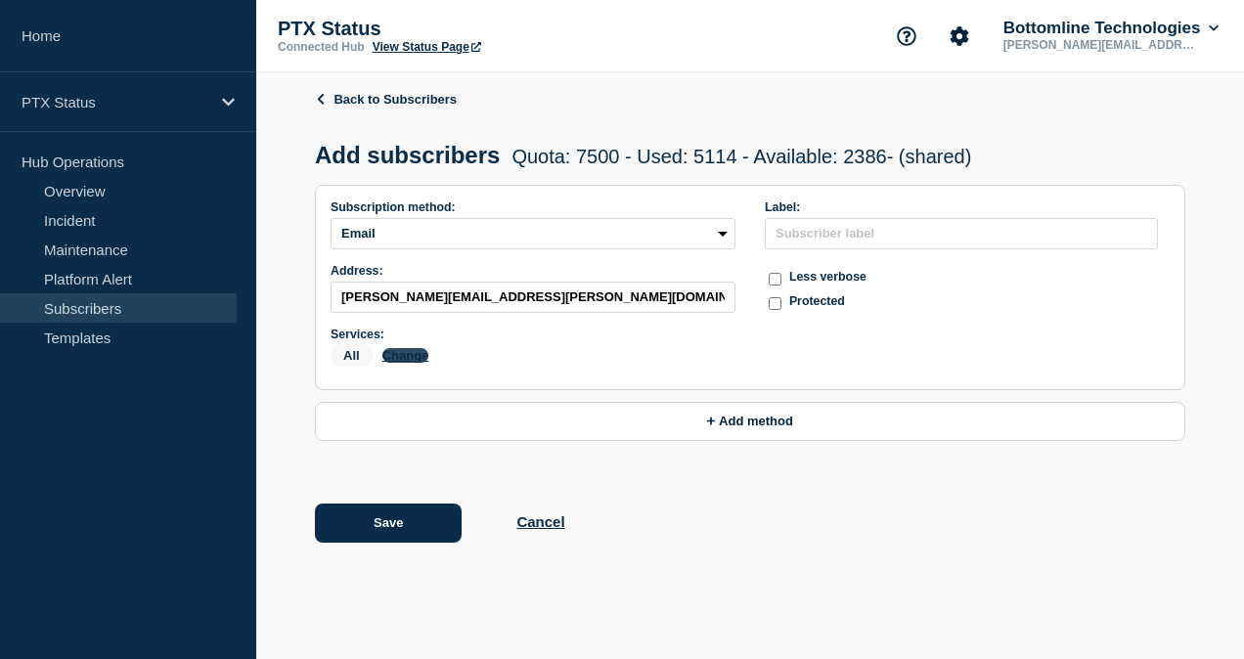
click at [403, 363] on button "Change" at bounding box center [405, 355] width 47 height 15
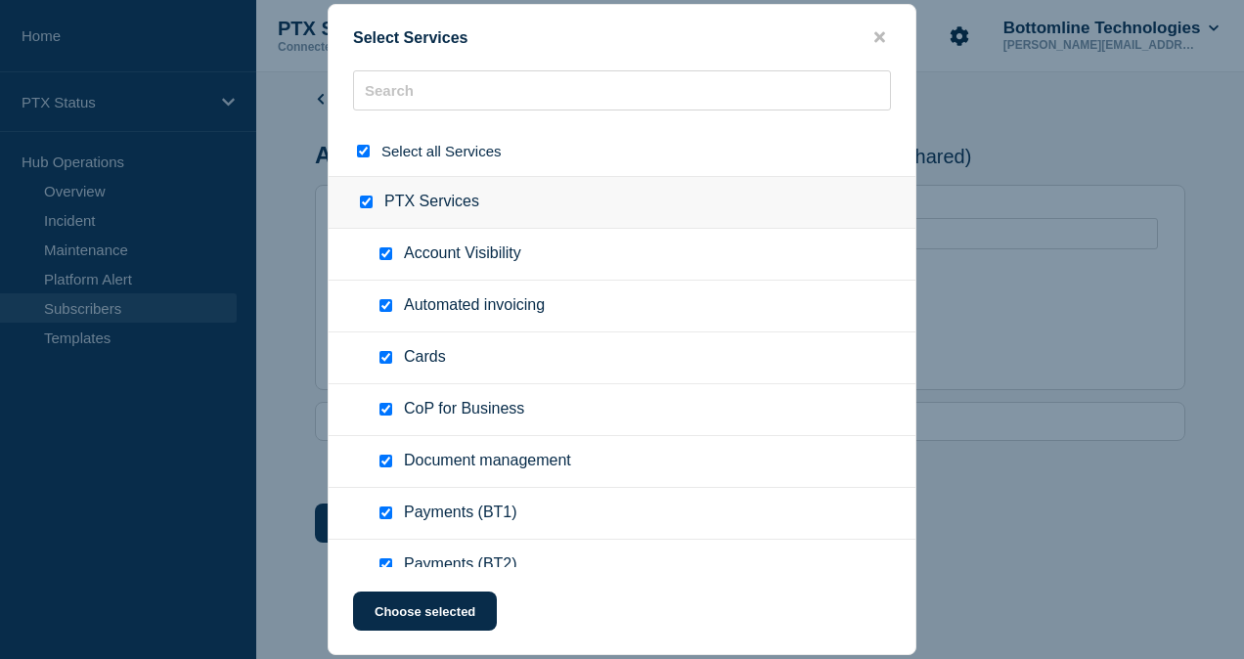
click at [359, 154] on input "select all checkbox" at bounding box center [363, 151] width 13 height 13
checkbox input "false"
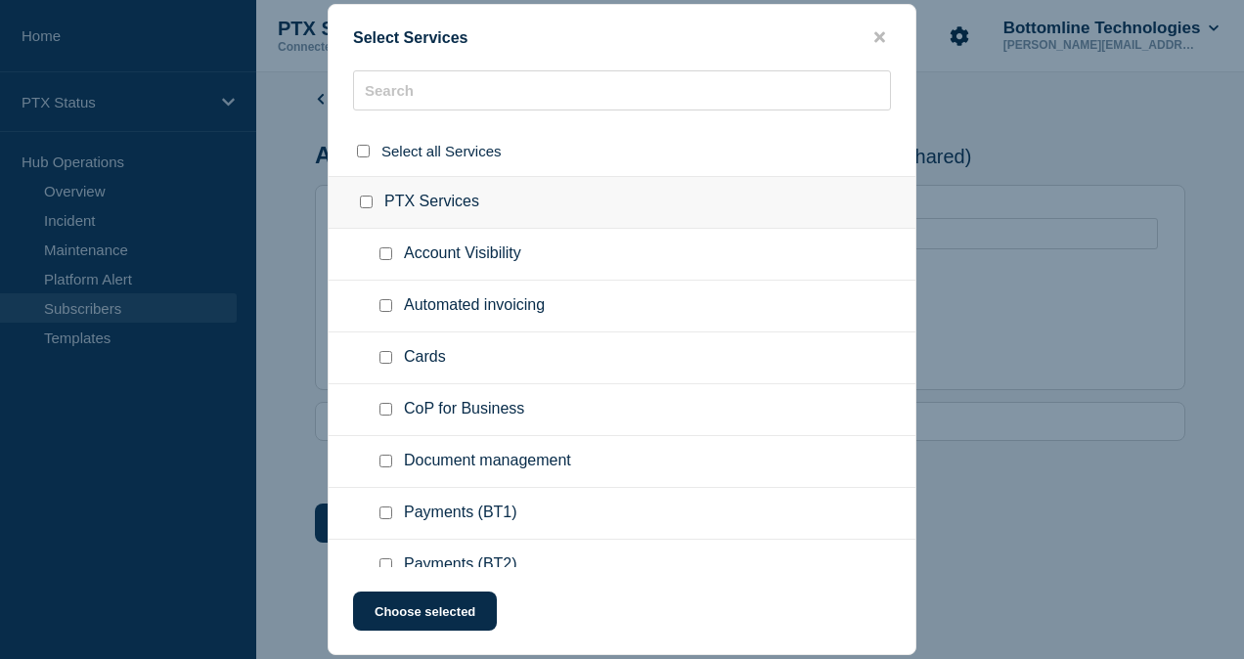
checkbox input "false"
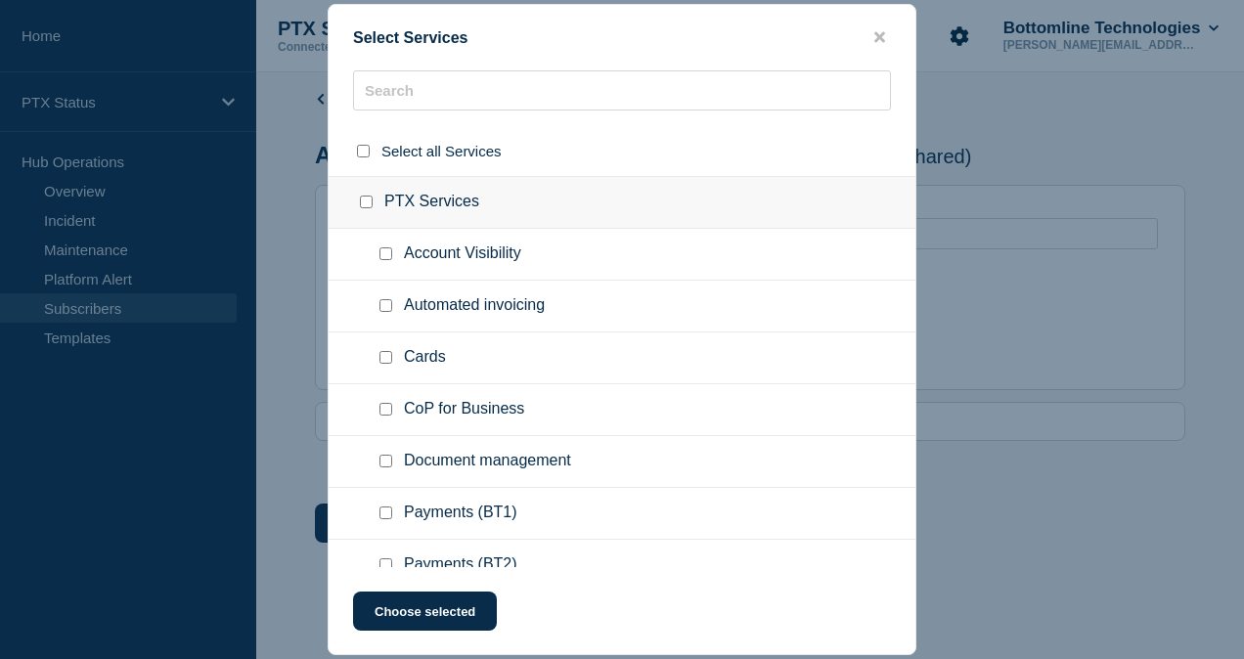
checkbox input "false"
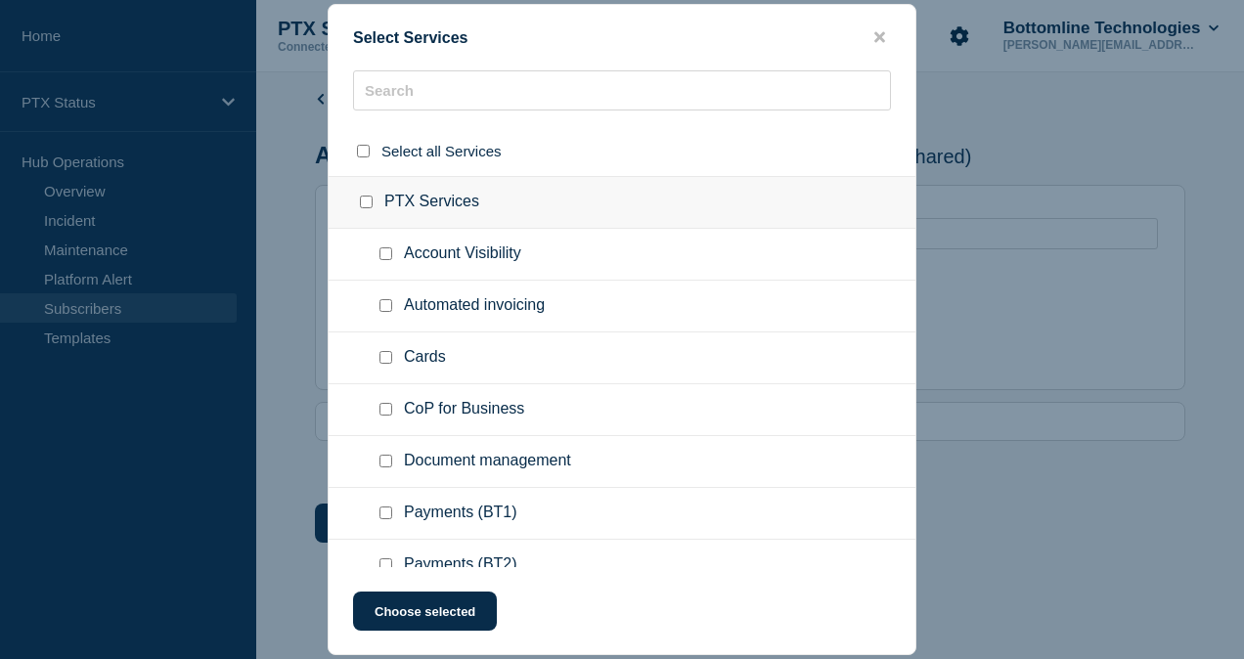
checkbox input "false"
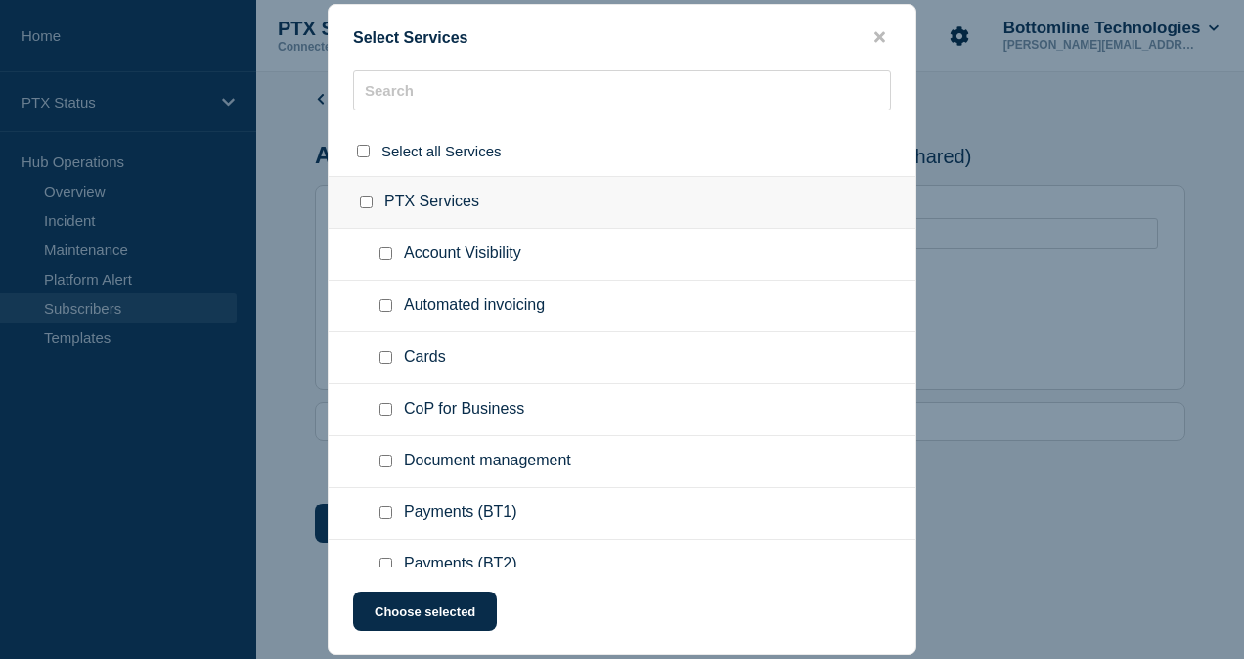
checkbox input "false"
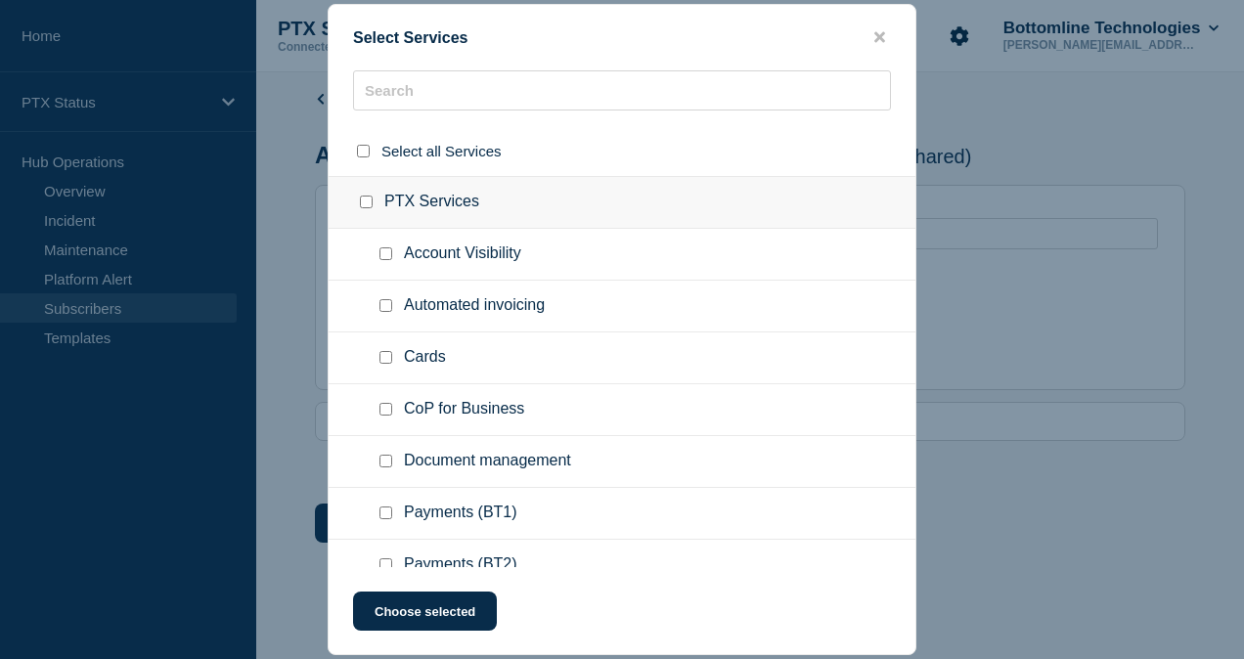
checkbox input "false"
click at [383, 513] on input "Payments (BT1) checkbox" at bounding box center [385, 512] width 13 height 13
checkbox input "true"
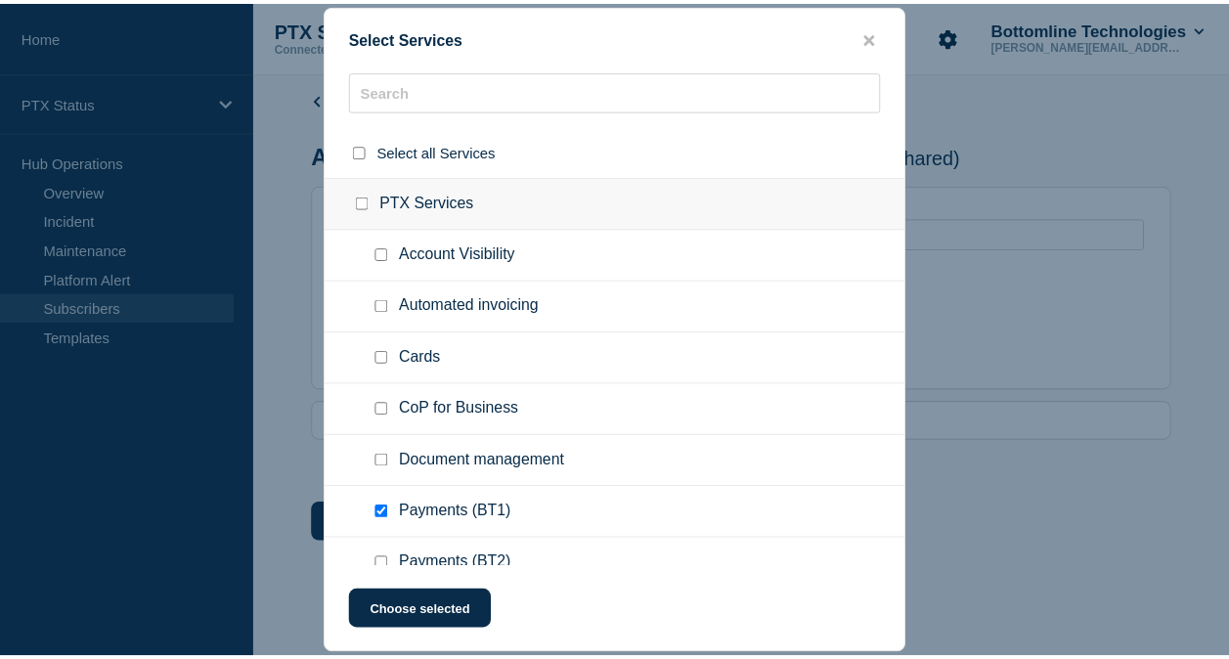
scroll to position [360, 0]
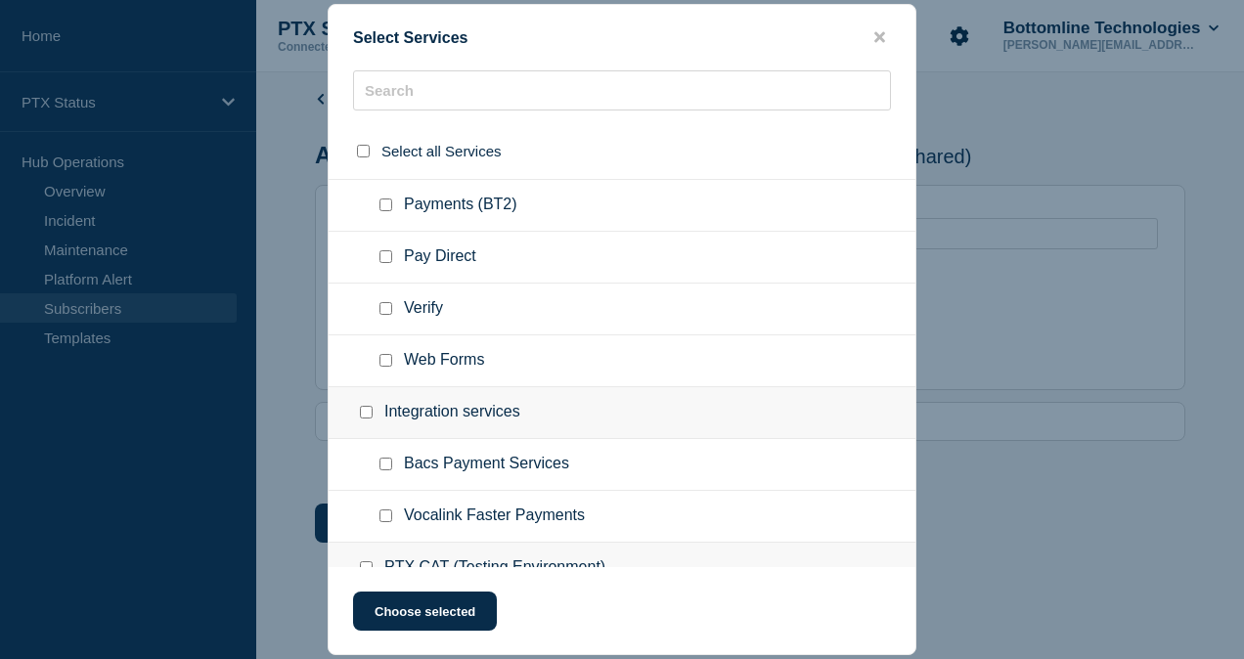
click at [391, 516] on input "Vocalink Faster Payments checkbox" at bounding box center [385, 515] width 13 height 13
checkbox input "true"
click at [422, 607] on button "Choose selected" at bounding box center [425, 611] width 144 height 39
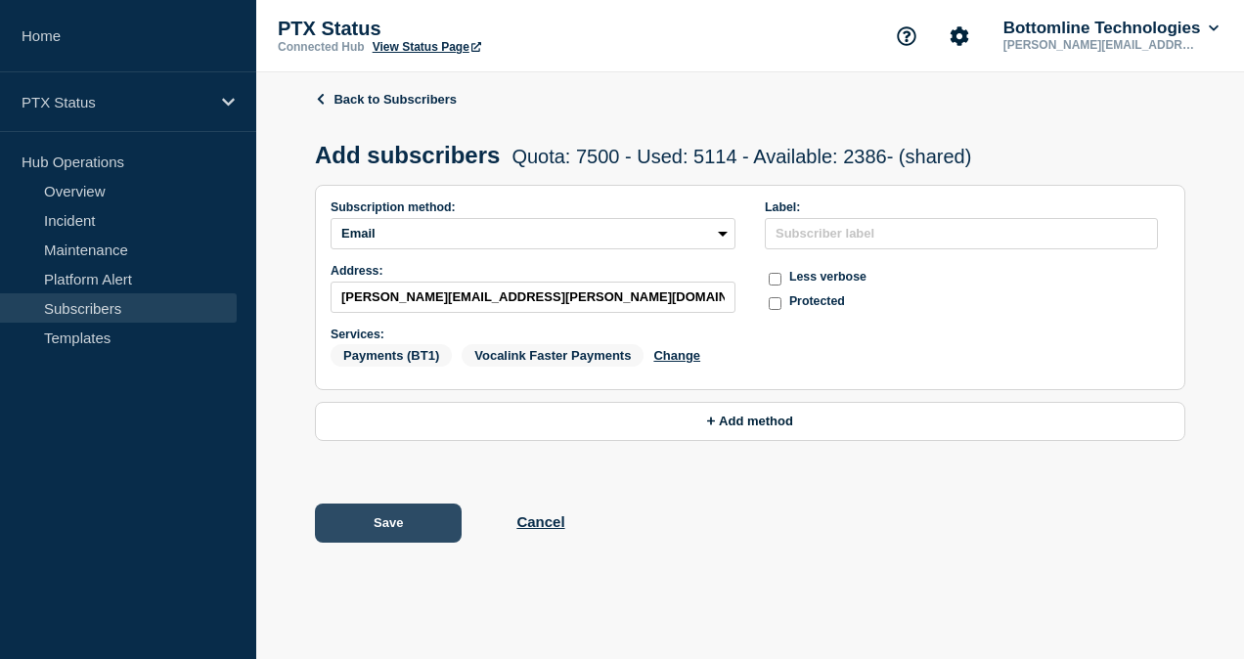
click at [403, 538] on button "Save" at bounding box center [388, 523] width 147 height 39
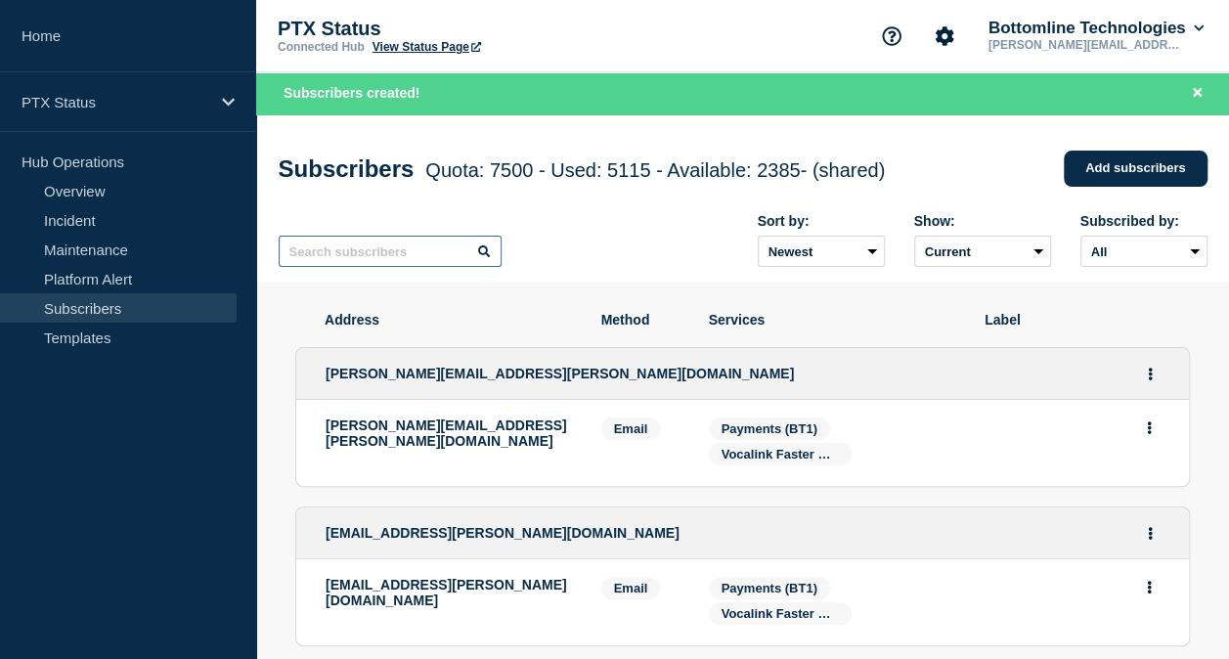
click at [422, 254] on input "text" at bounding box center [390, 251] width 223 height 31
paste input "[EMAIL_ADDRESS][PERSON_NAME][DOMAIN_NAME]"
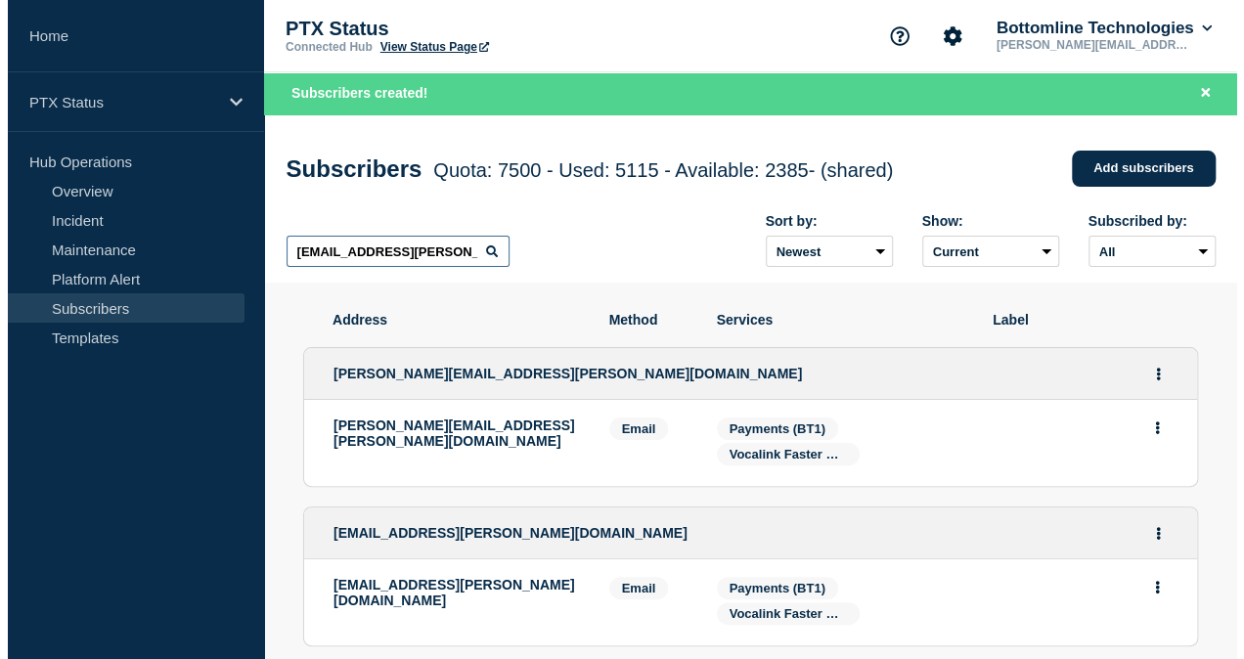
scroll to position [0, 31]
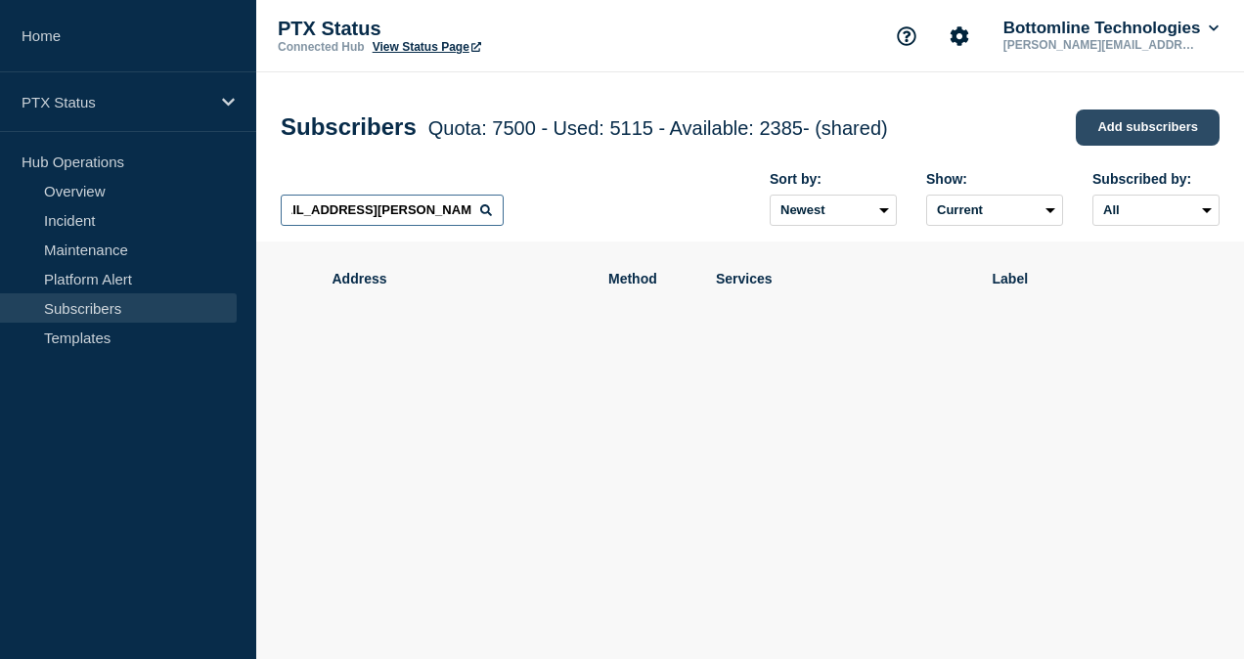
type input "[EMAIL_ADDRESS][PERSON_NAME][DOMAIN_NAME]"
click at [1136, 117] on link "Add subscribers" at bounding box center [1147, 128] width 144 height 36
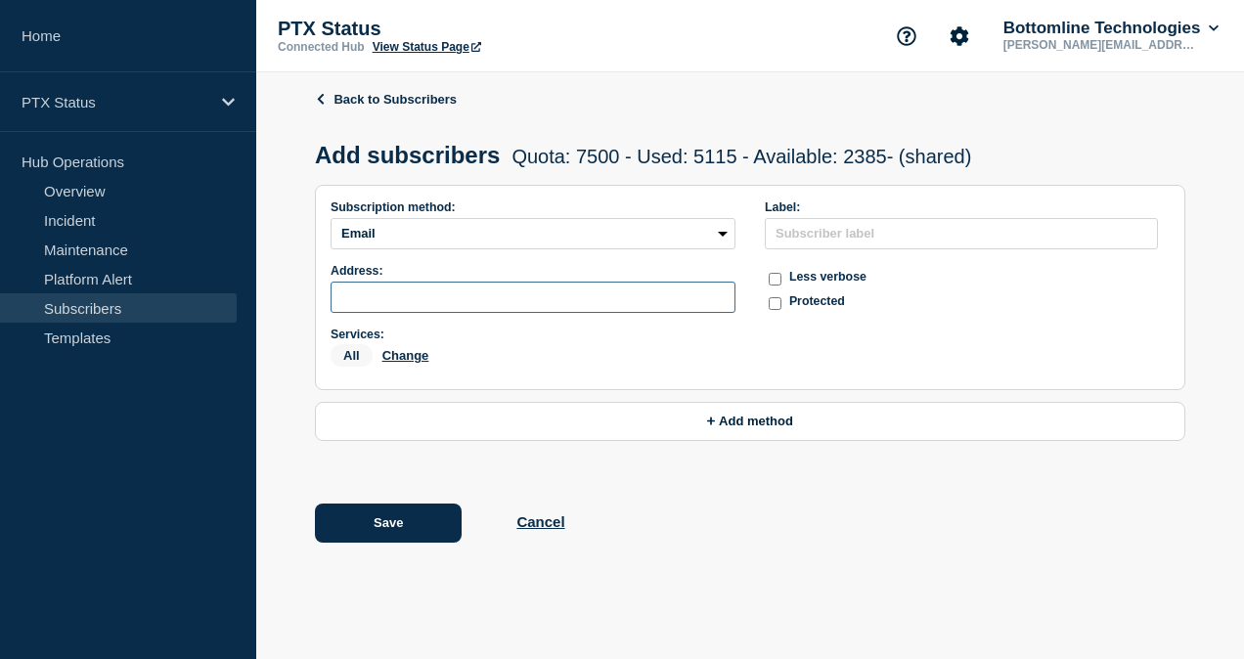
click at [355, 303] on input "subscription-address" at bounding box center [532, 297] width 405 height 31
paste input "[EMAIL_ADDRESS][PERSON_NAME][DOMAIN_NAME]"
type input "[EMAIL_ADDRESS][PERSON_NAME][DOMAIN_NAME]"
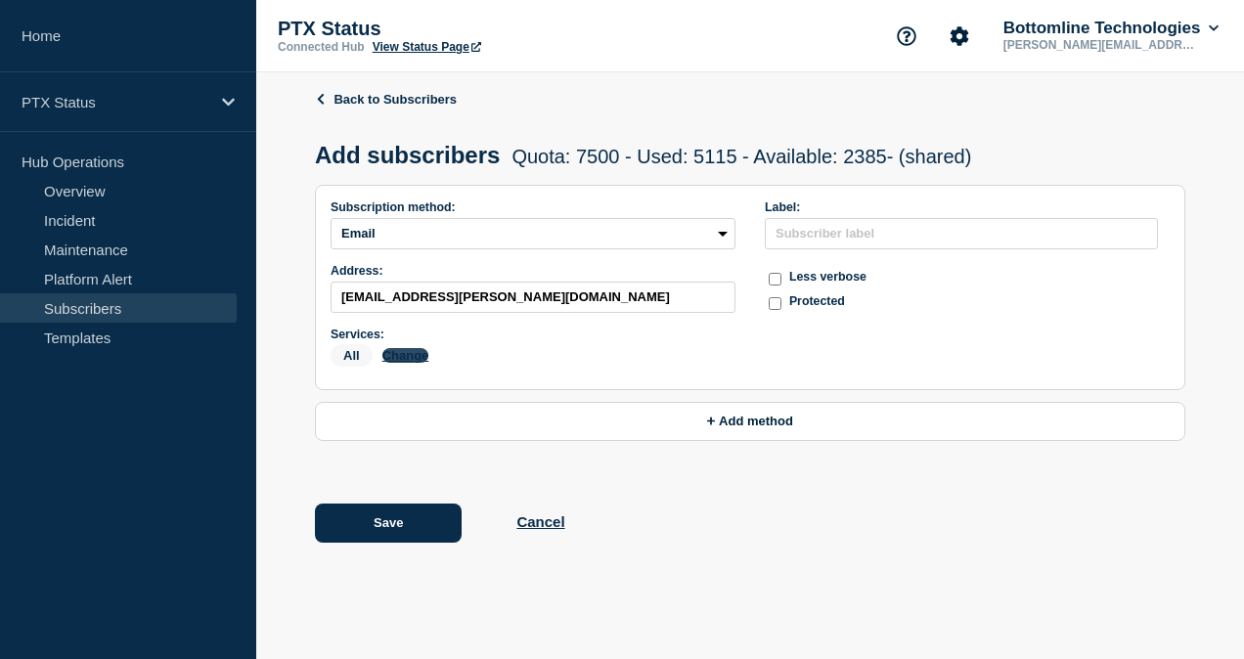
click at [409, 363] on button "Change" at bounding box center [405, 355] width 47 height 15
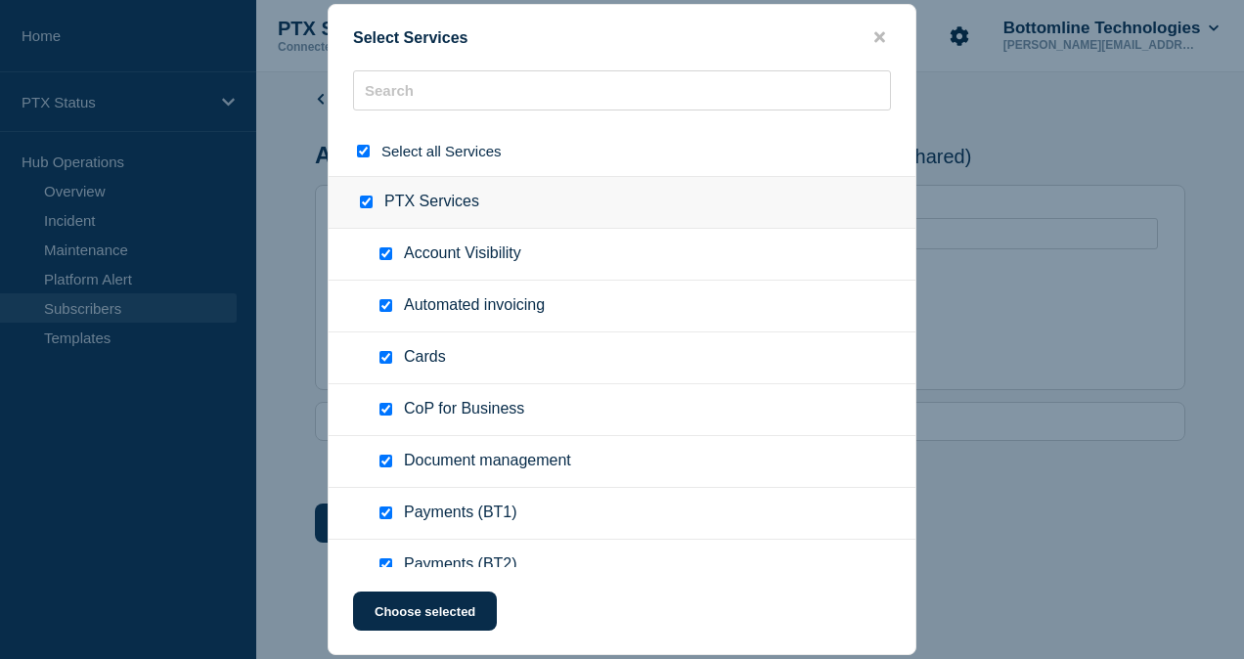
click at [362, 156] on input "select all checkbox" at bounding box center [363, 151] width 13 height 13
checkbox input "false"
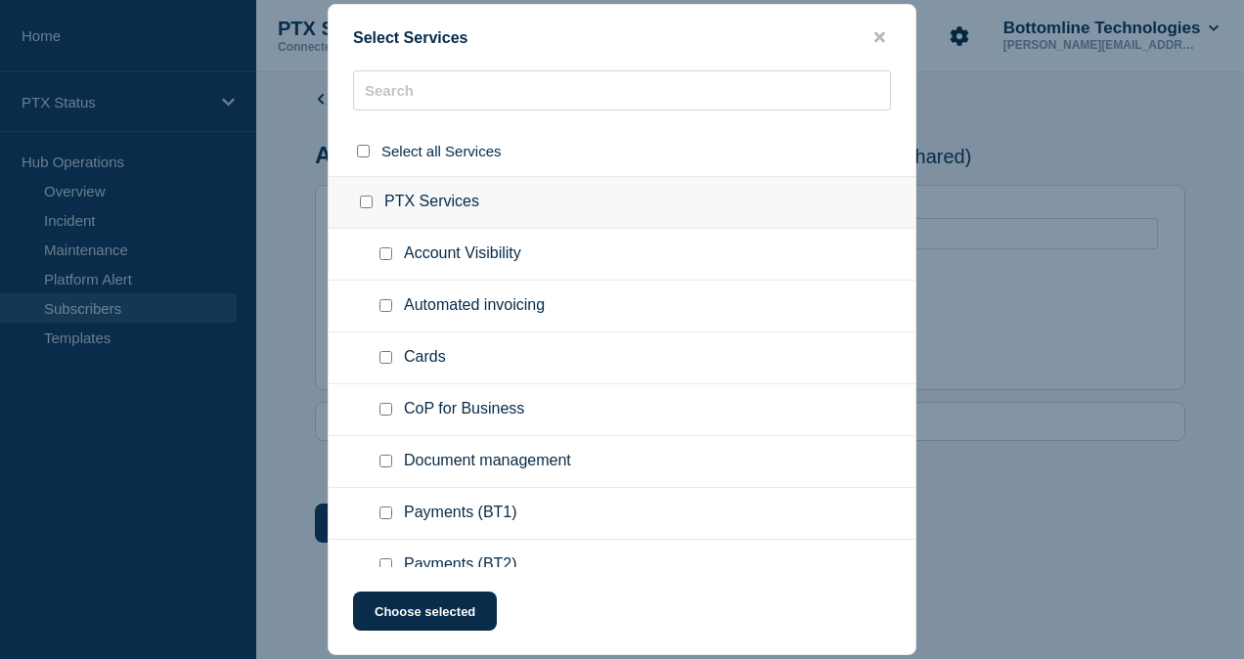
checkbox input "false"
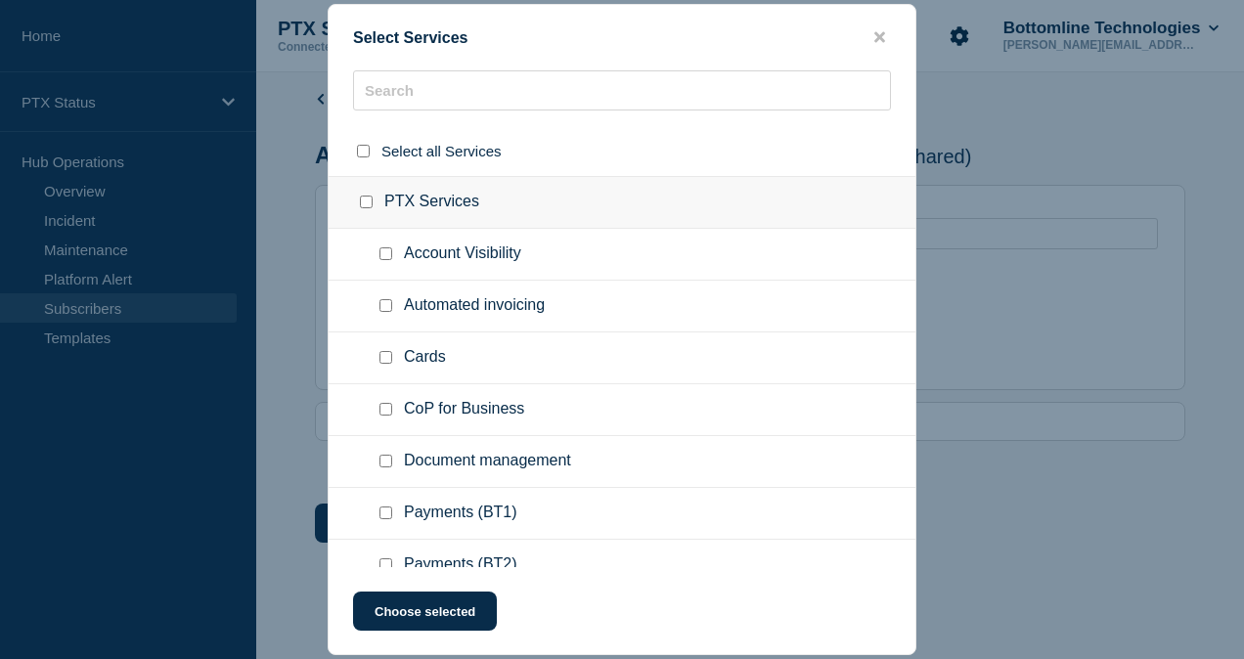
checkbox input "false"
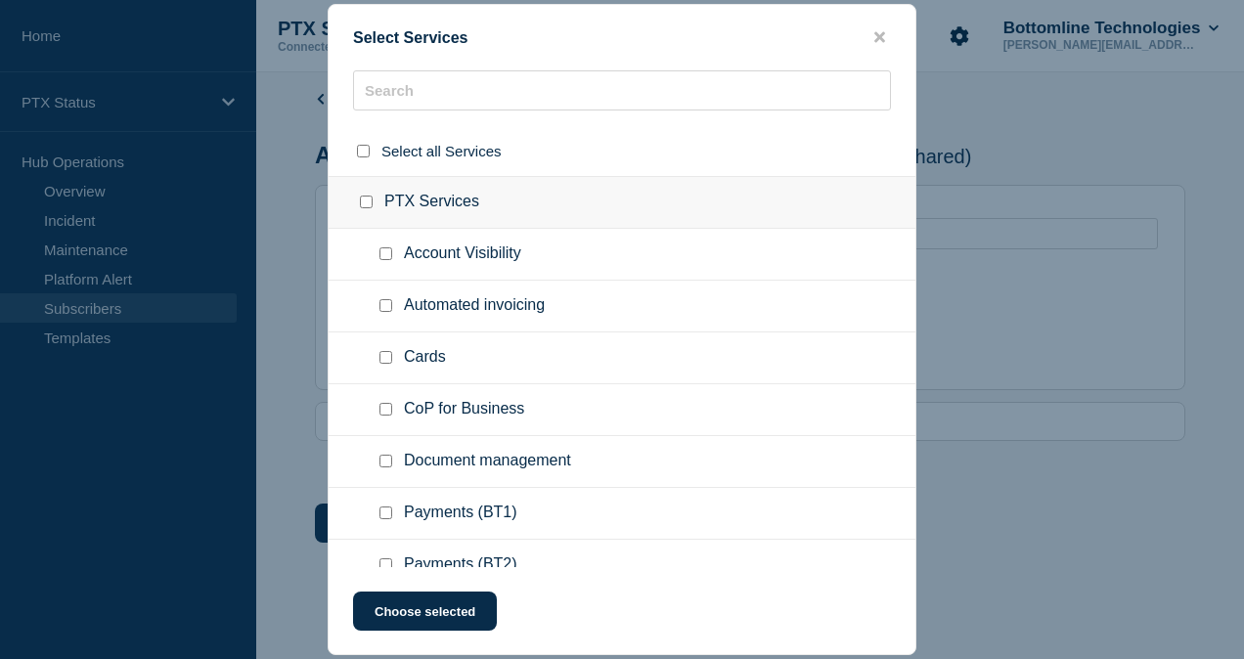
checkbox input "false"
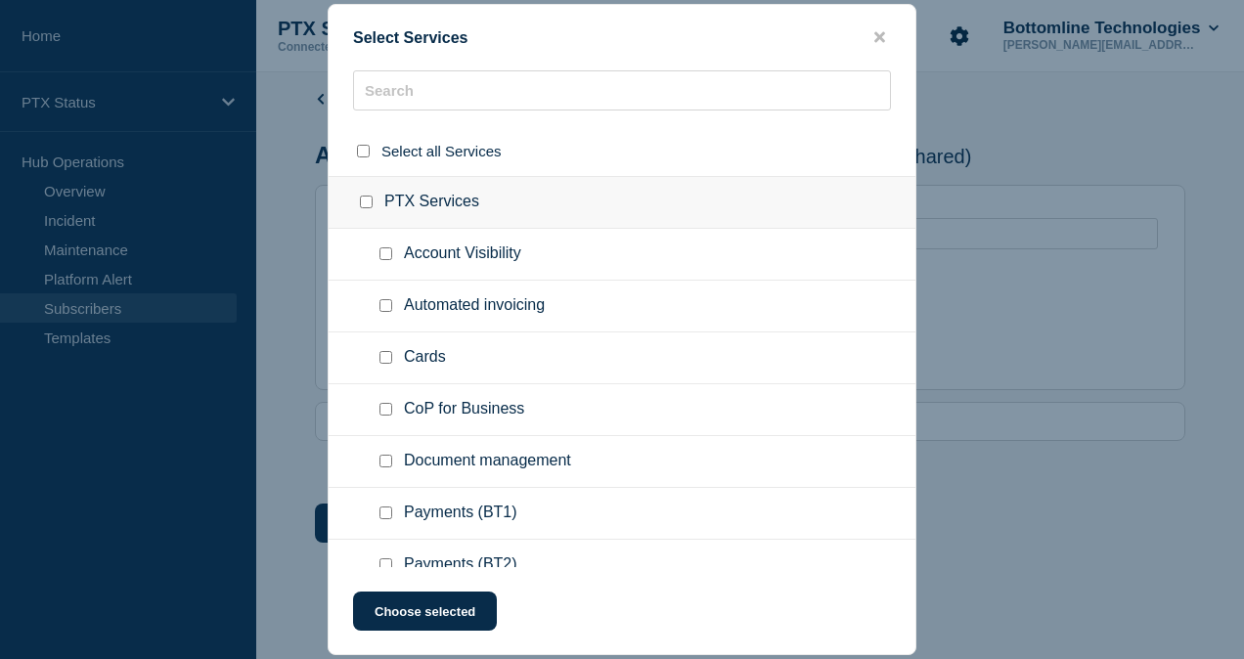
checkbox input "false"
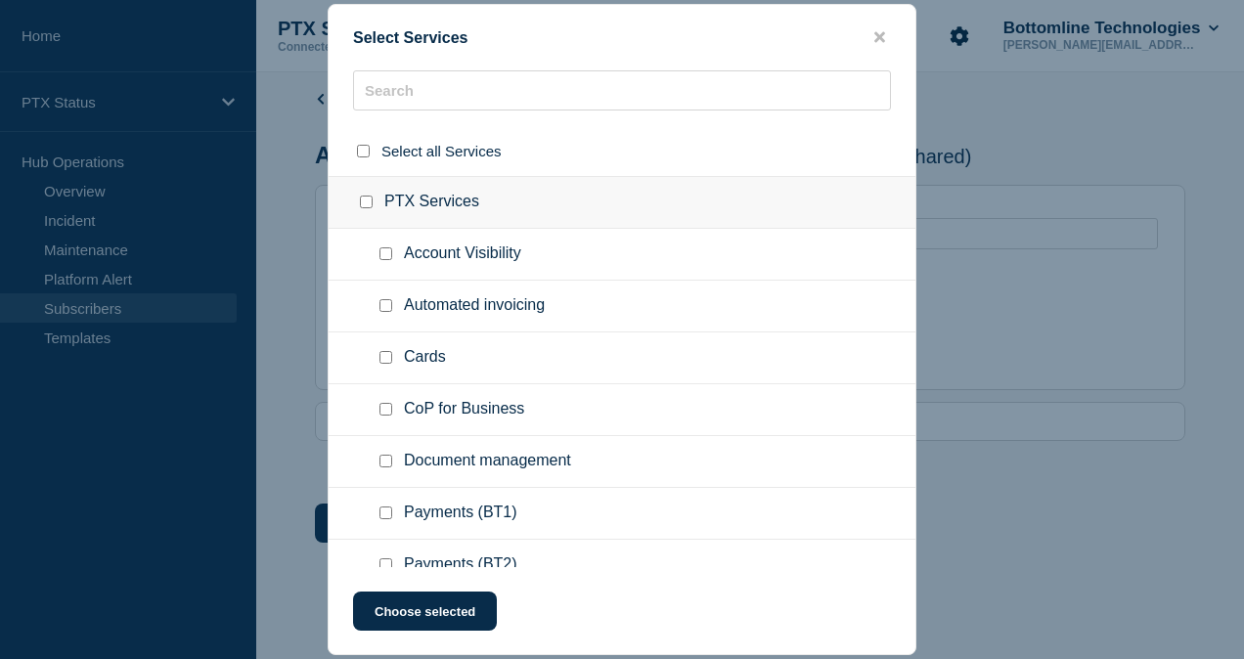
checkbox input "false"
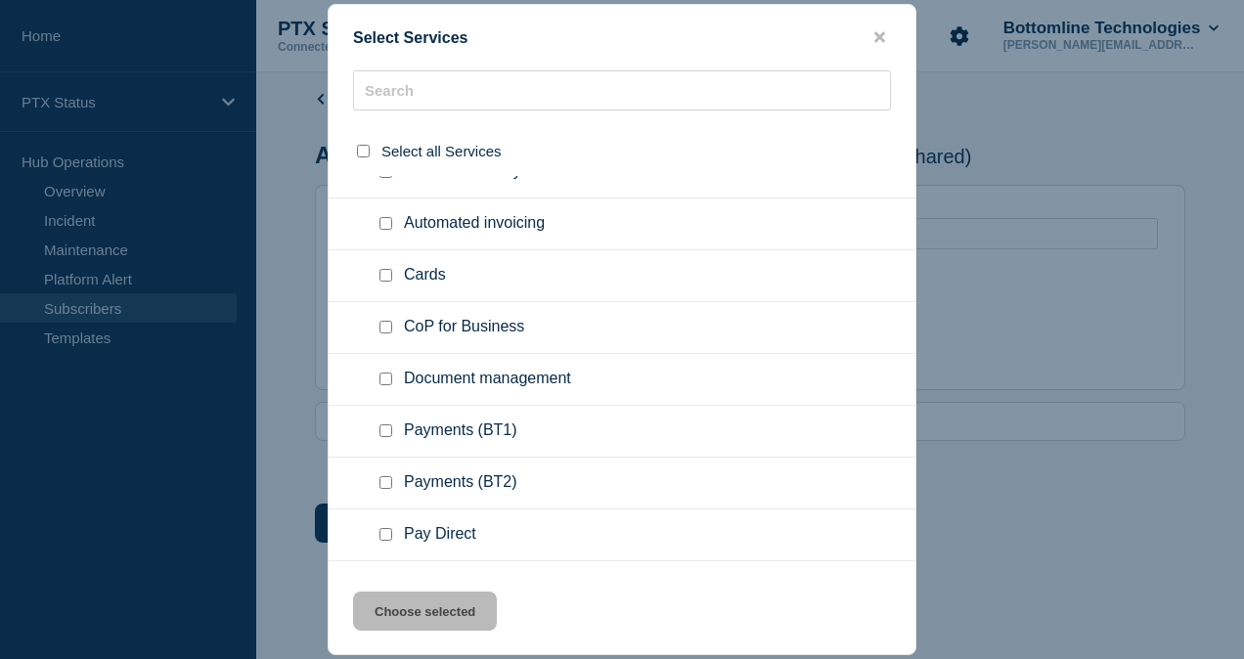
click at [387, 433] on input "Payments (BT1) checkbox" at bounding box center [385, 430] width 13 height 13
checkbox input "true"
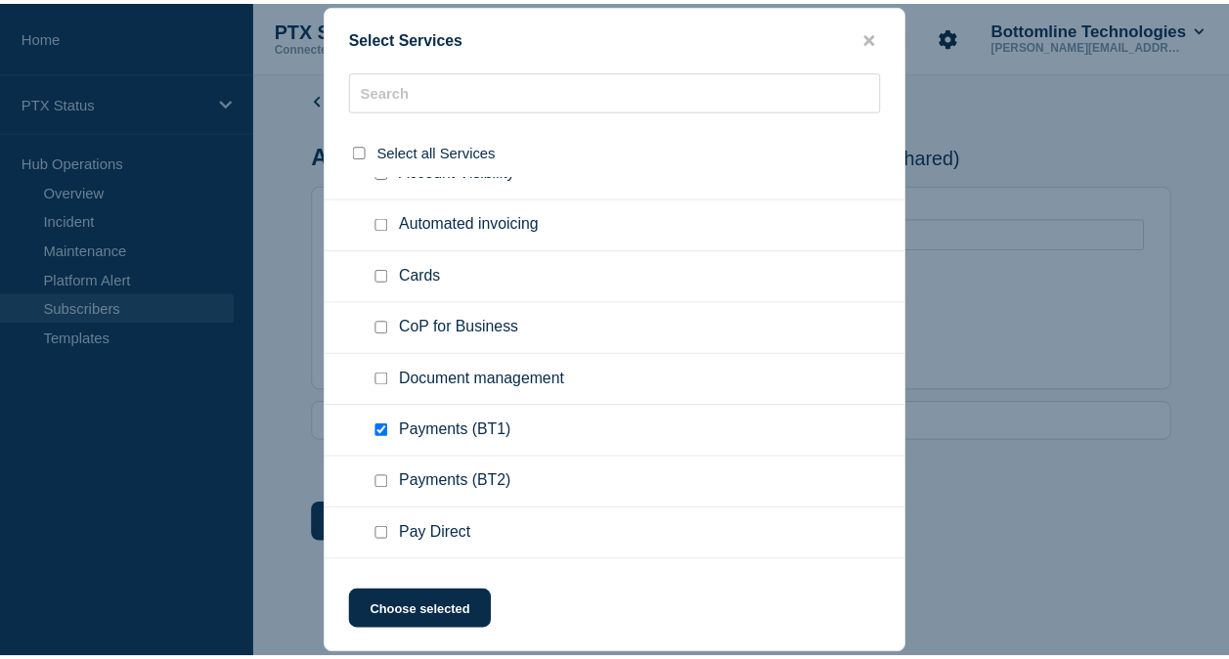
scroll to position [318, 0]
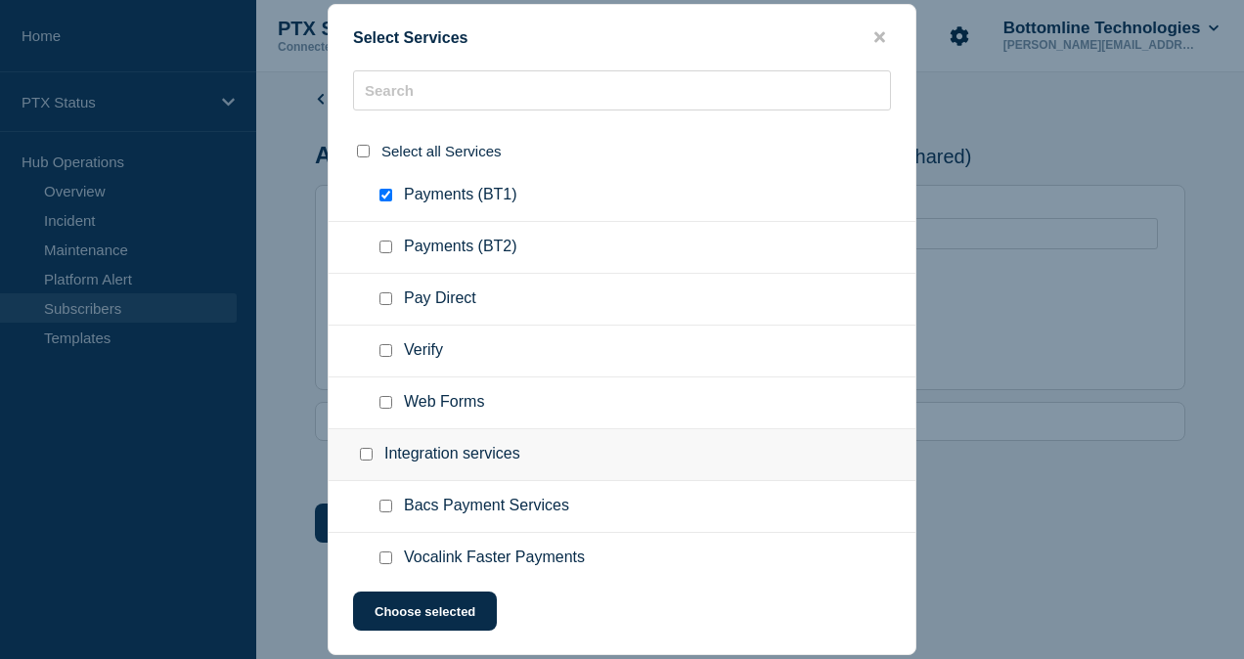
click at [382, 557] on input "Vocalink Faster Payments checkbox" at bounding box center [385, 557] width 13 height 13
checkbox input "true"
click at [404, 603] on button "Choose selected" at bounding box center [425, 611] width 144 height 39
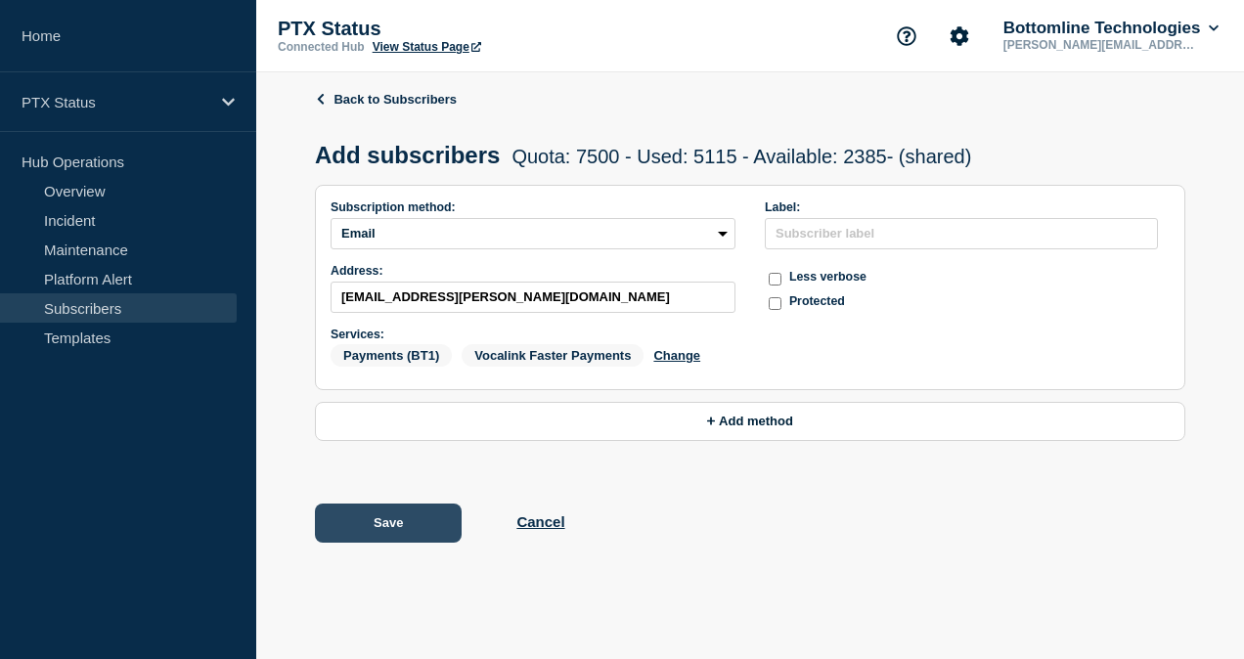
click at [394, 525] on button "Save" at bounding box center [388, 523] width 147 height 39
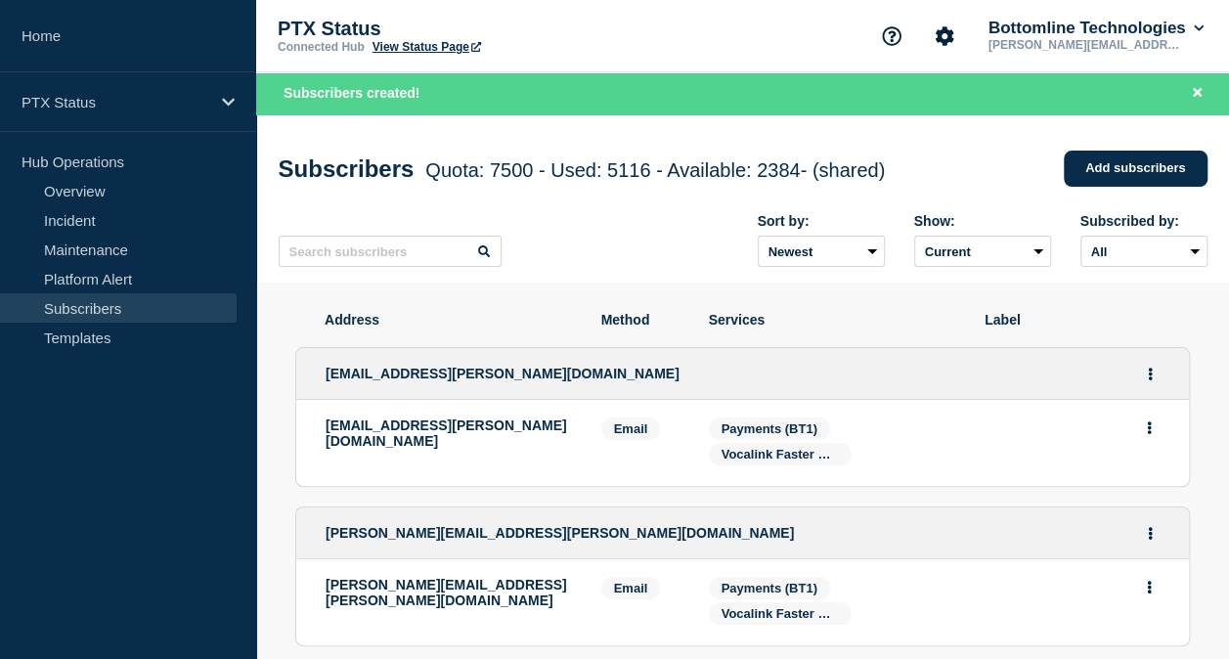
click at [392, 278] on div "Sort by: Newest Oldest Show: Current Deleted Recently deleted Subscribed by: Al…" at bounding box center [743, 240] width 929 height 85
click at [364, 265] on input "text" at bounding box center [390, 251] width 223 height 31
paste input "[EMAIL_ADDRESS][PERSON_NAME][DOMAIN_NAME]"
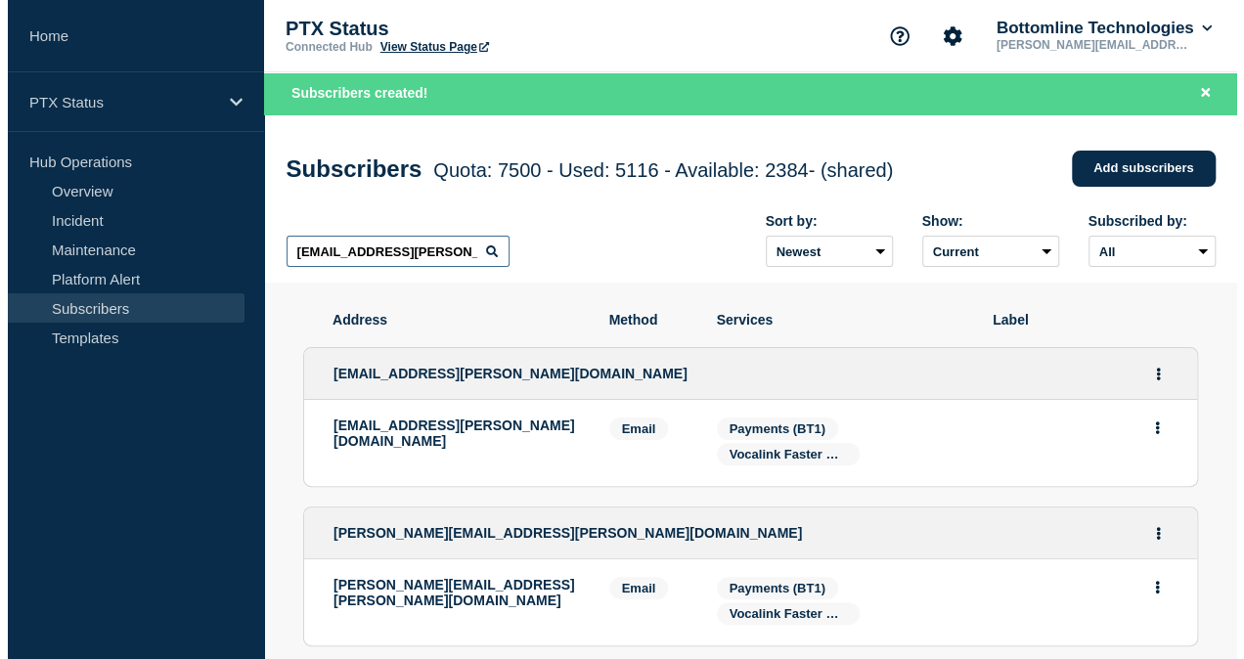
scroll to position [0, 23]
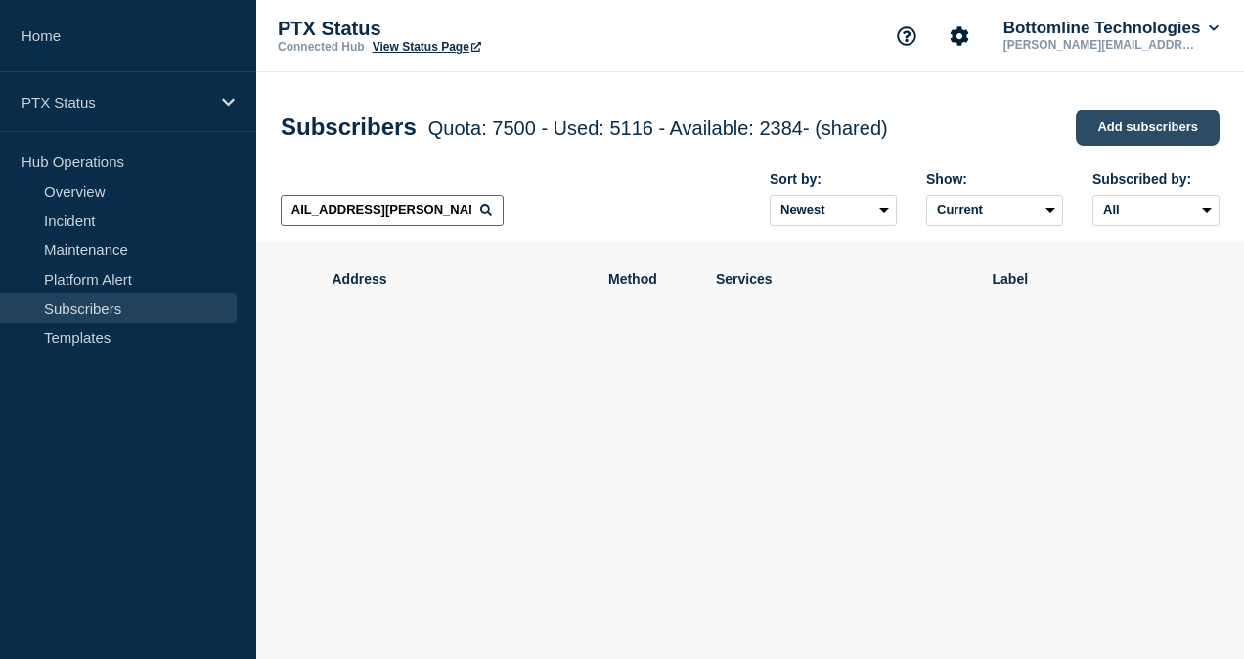
type input "[EMAIL_ADDRESS][PERSON_NAME][DOMAIN_NAME]"
click at [1165, 123] on link "Add subscribers" at bounding box center [1147, 128] width 144 height 36
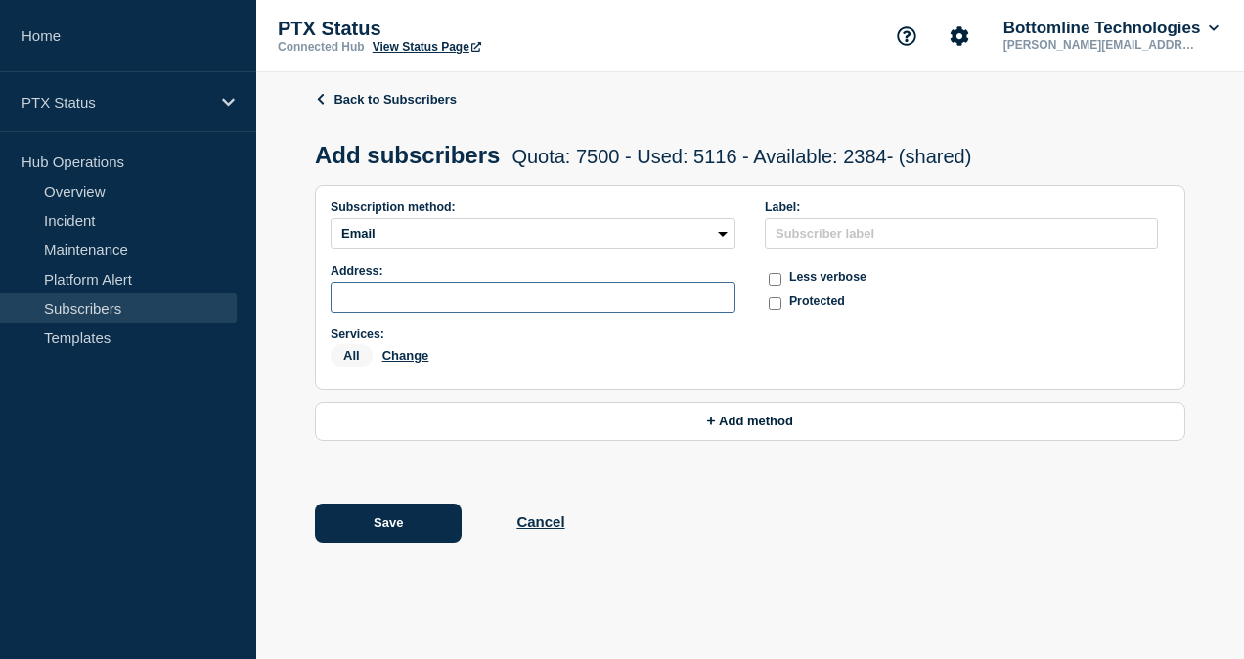
click at [453, 303] on input "subscription-address" at bounding box center [532, 297] width 405 height 31
paste input "[EMAIL_ADDRESS][PERSON_NAME][DOMAIN_NAME]"
type input "[EMAIL_ADDRESS][PERSON_NAME][DOMAIN_NAME]"
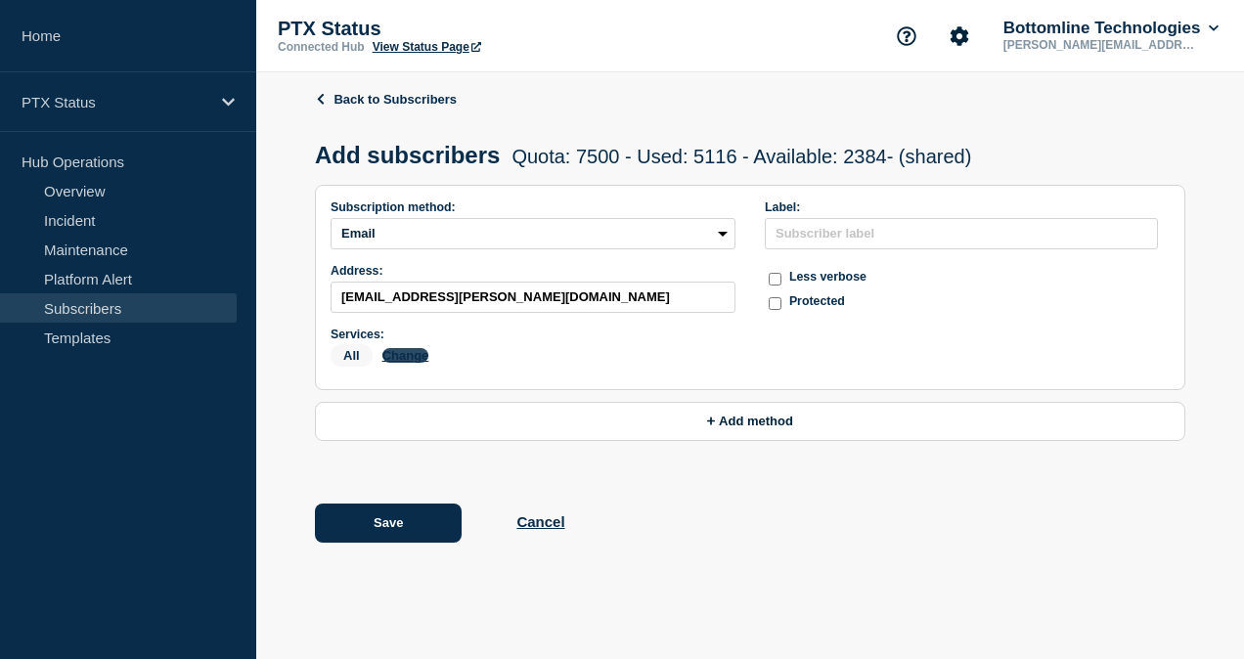
click at [418, 362] on button "Change" at bounding box center [405, 355] width 47 height 15
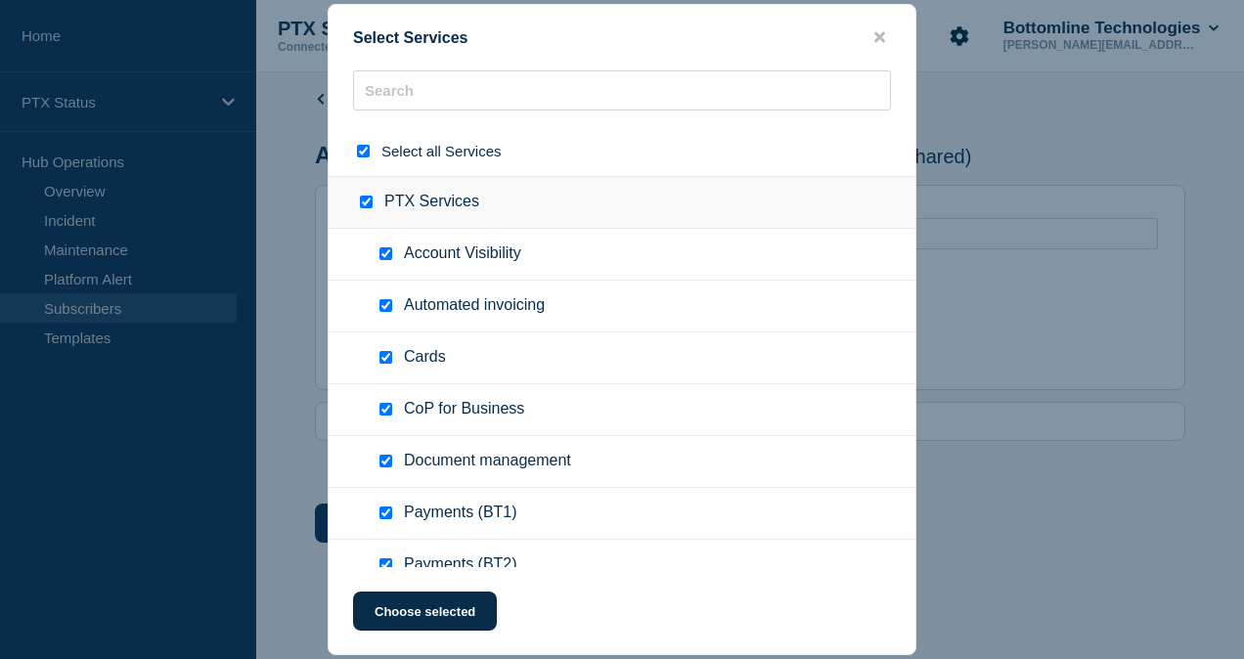
click at [364, 160] on div at bounding box center [367, 151] width 28 height 19
click at [360, 147] on input "select all checkbox" at bounding box center [363, 151] width 13 height 13
checkbox input "false"
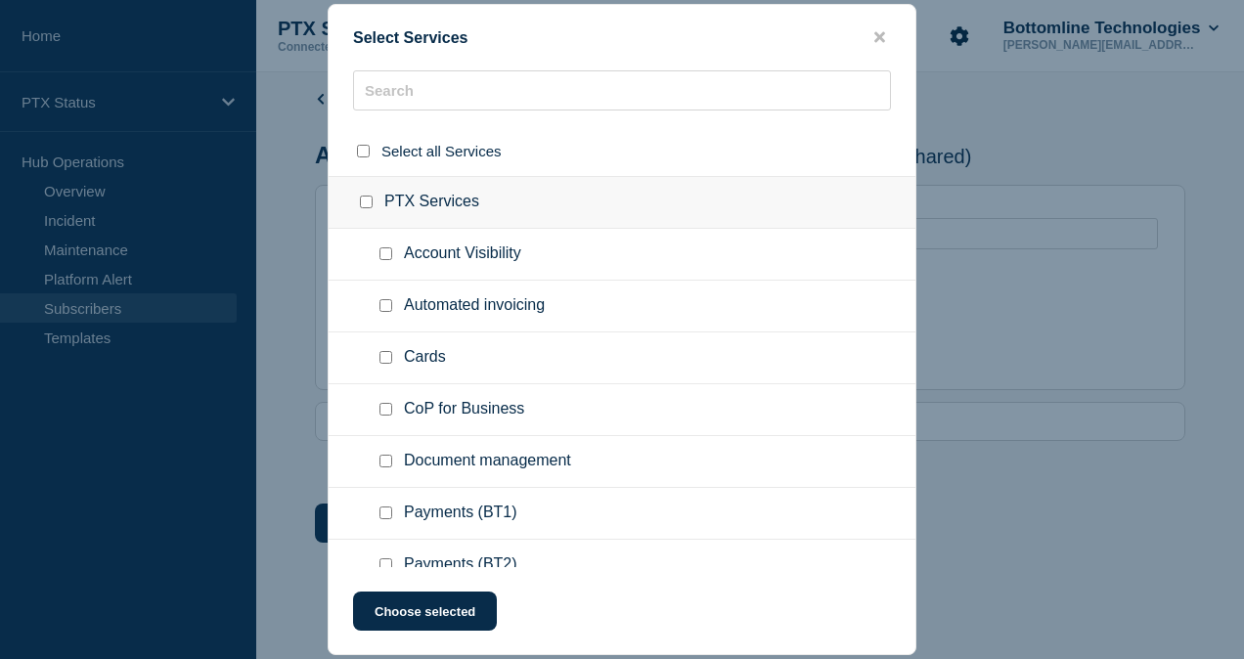
checkbox input "false"
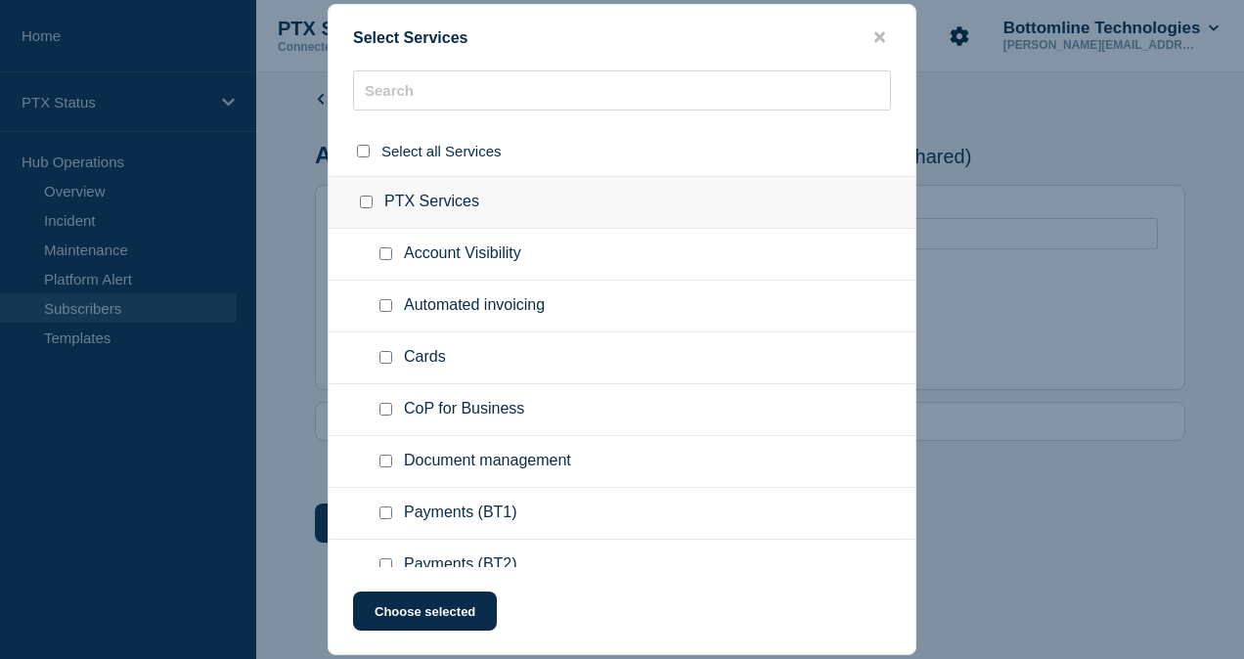
checkbox input "false"
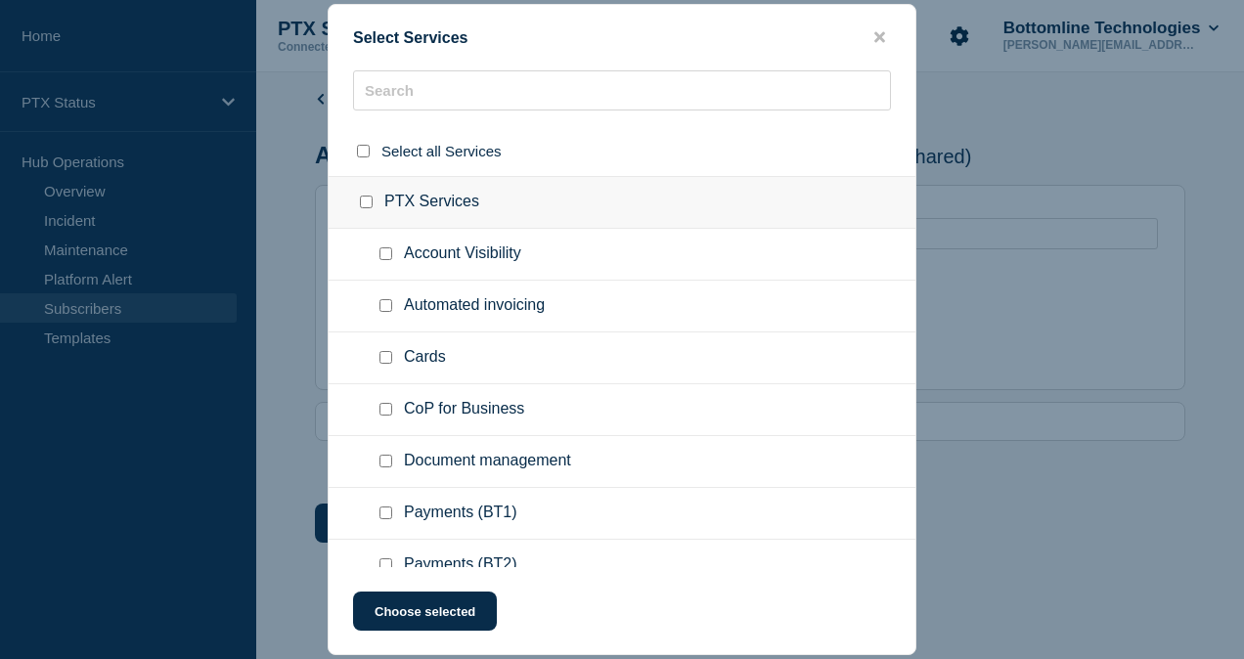
checkbox input "false"
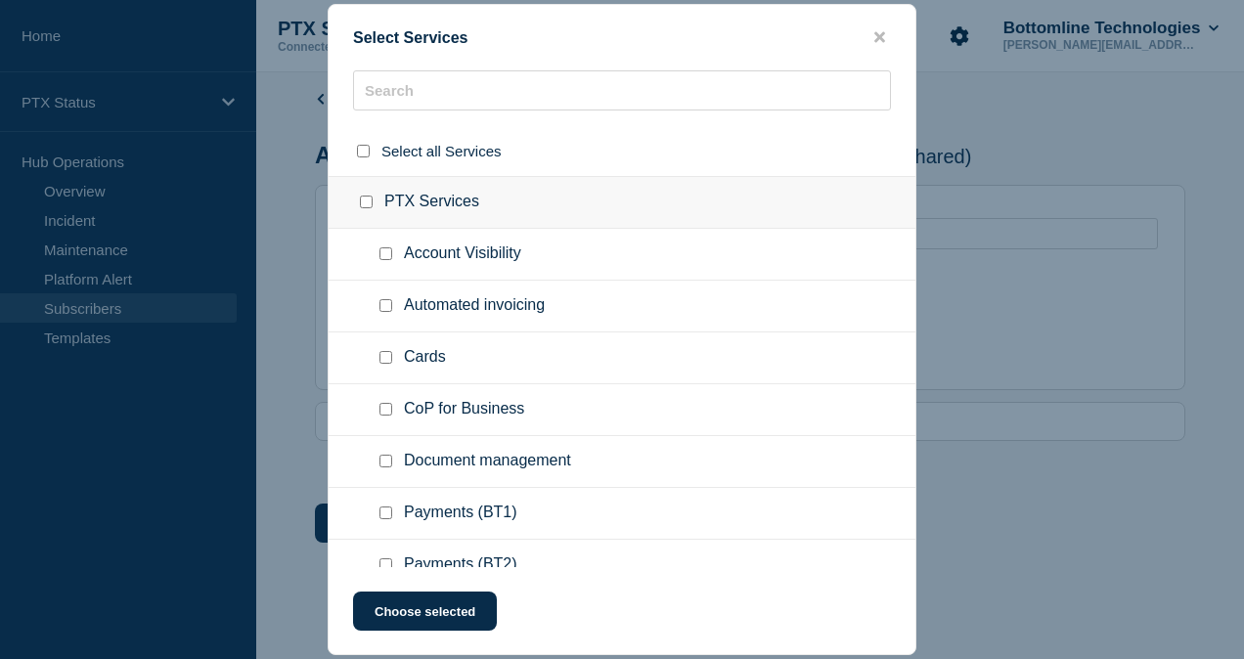
checkbox input "false"
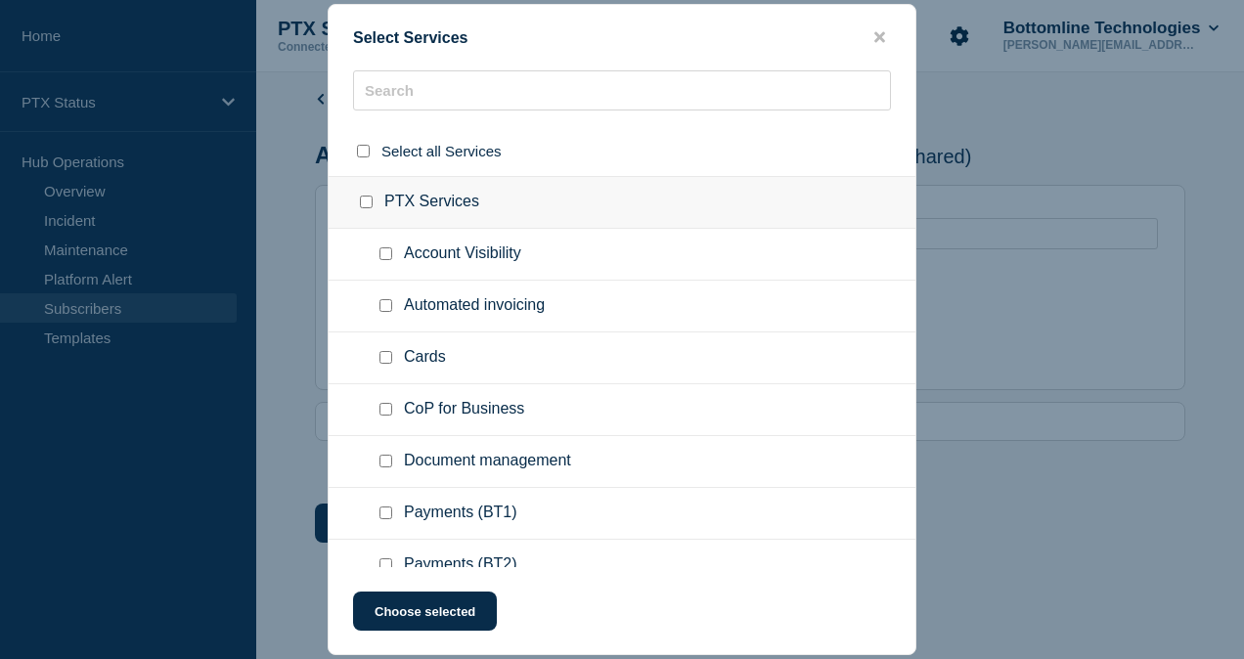
checkbox input "false"
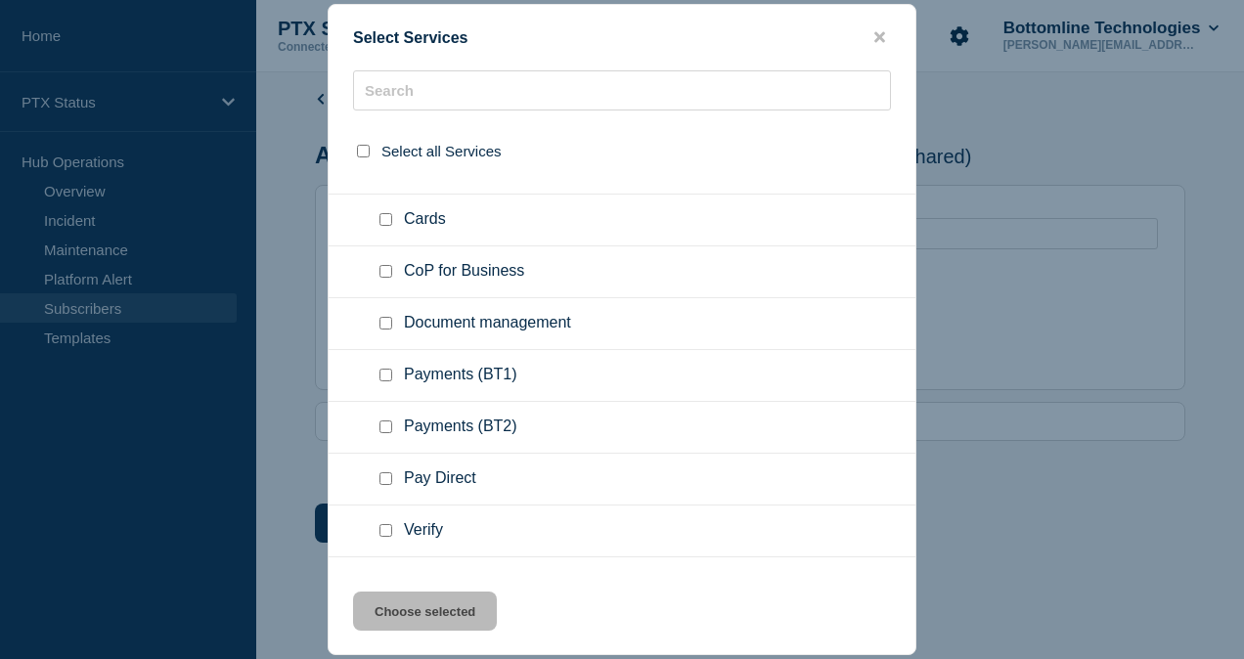
scroll to position [139, 0]
click at [393, 372] on div at bounding box center [389, 375] width 28 height 20
click at [389, 372] on input "Payments (BT1) checkbox" at bounding box center [385, 374] width 13 height 13
checkbox input "true"
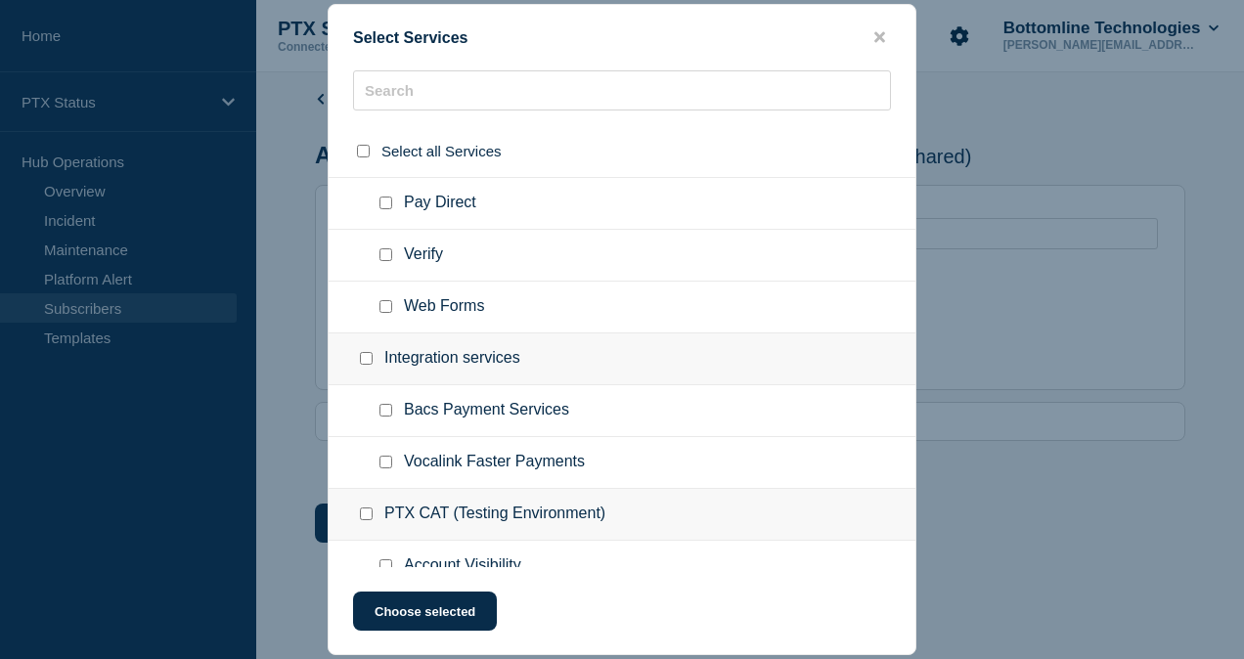
scroll to position [418, 0]
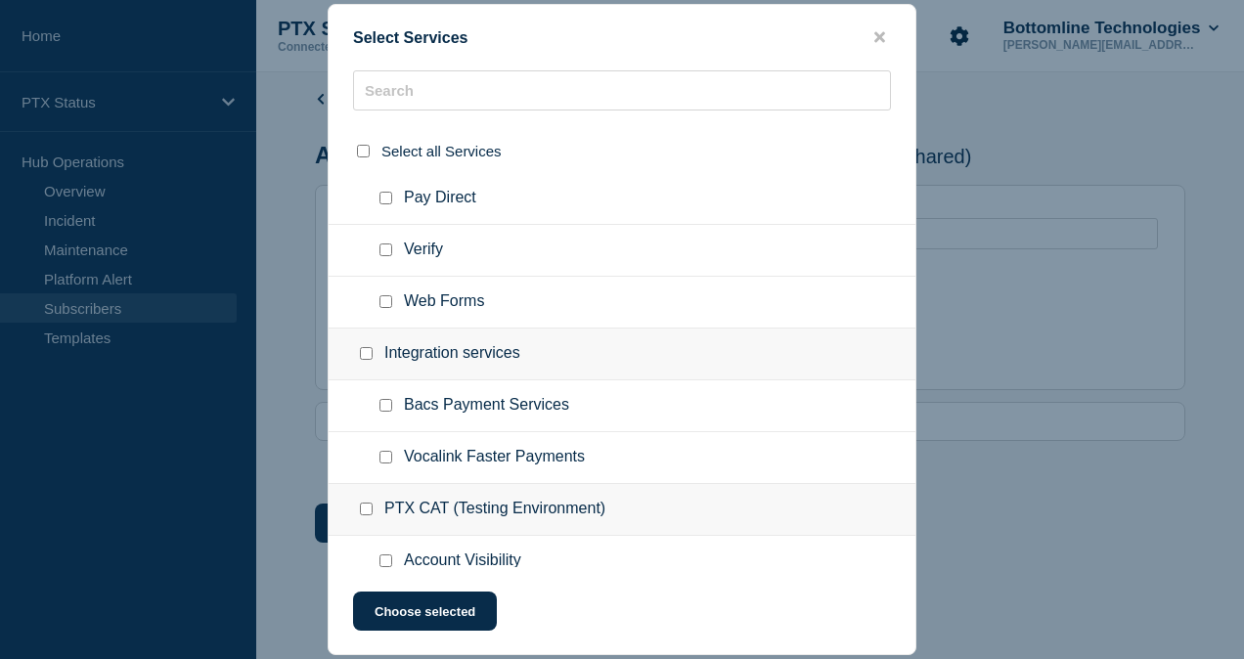
click at [383, 458] on input "Vocalink Faster Payments checkbox" at bounding box center [385, 457] width 13 height 13
checkbox input "true"
click at [434, 619] on button "Choose selected" at bounding box center [425, 611] width 144 height 39
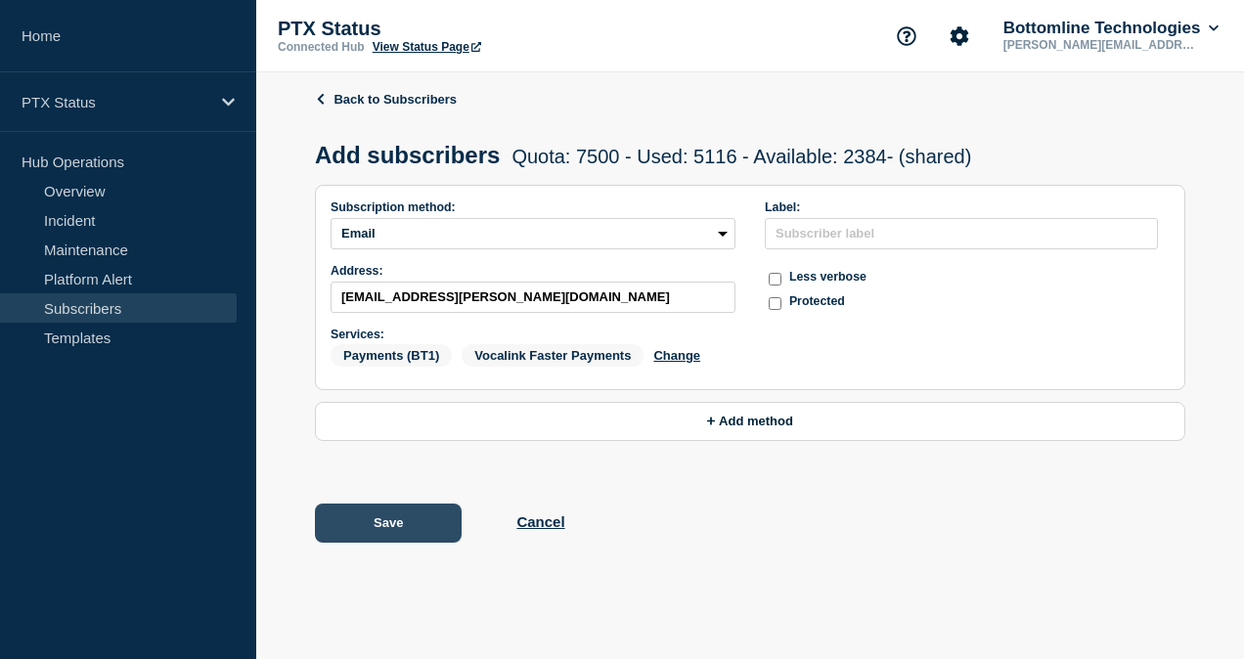
click at [369, 521] on button "Save" at bounding box center [388, 523] width 147 height 39
